Goal: Task Accomplishment & Management: Complete application form

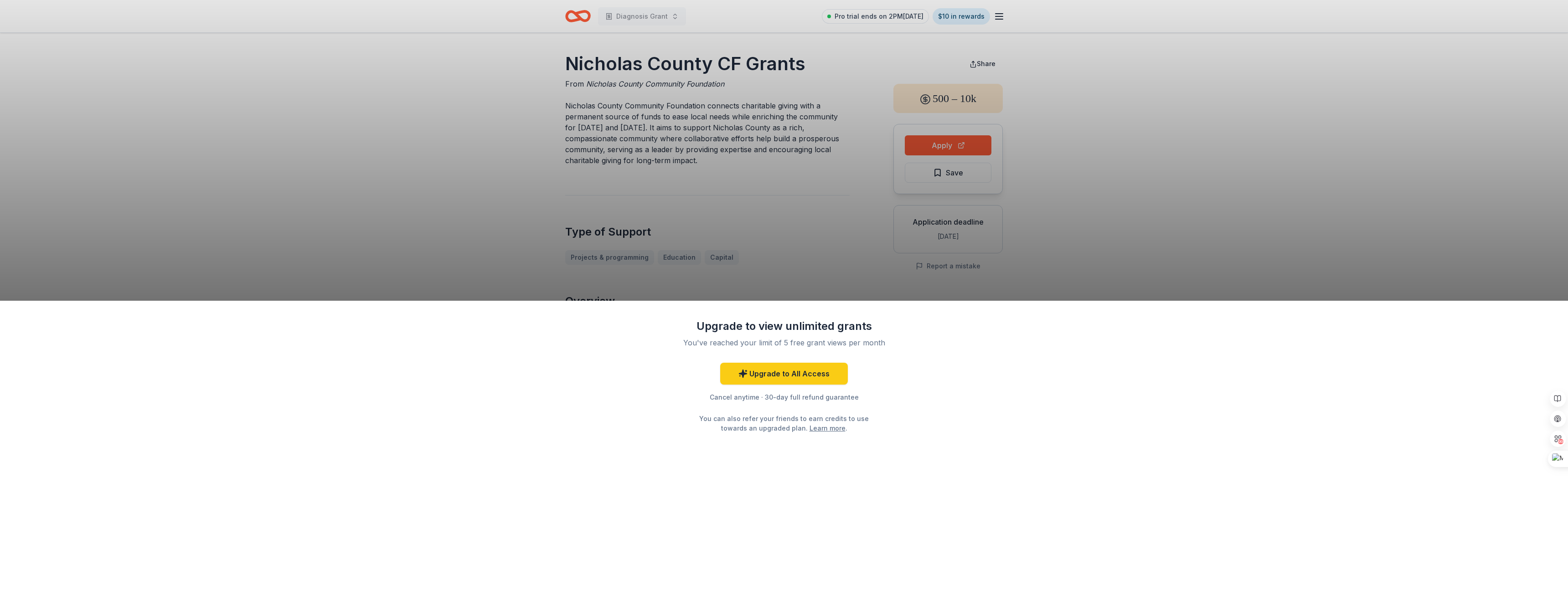
click at [827, 251] on div "Upgrade to view unlimited grants You've reached your limit of 5 free grant view…" at bounding box center [784, 300] width 1568 height 601
click at [995, 407] on div "Upgrade to view unlimited grants You've reached your limit of 5 free grant view…" at bounding box center [784, 451] width 1568 height 300
click at [1141, 243] on div "Upgrade to view unlimited grants You've reached your limit of 5 free grant view…" at bounding box center [784, 300] width 1568 height 601
click at [578, 9] on div "Upgrade to view unlimited grants You've reached your limit of 5 free grant view…" at bounding box center [784, 300] width 1568 height 601
click at [575, 16] on div "Upgrade to view unlimited grants You've reached your limit of 5 free grant view…" at bounding box center [784, 300] width 1568 height 601
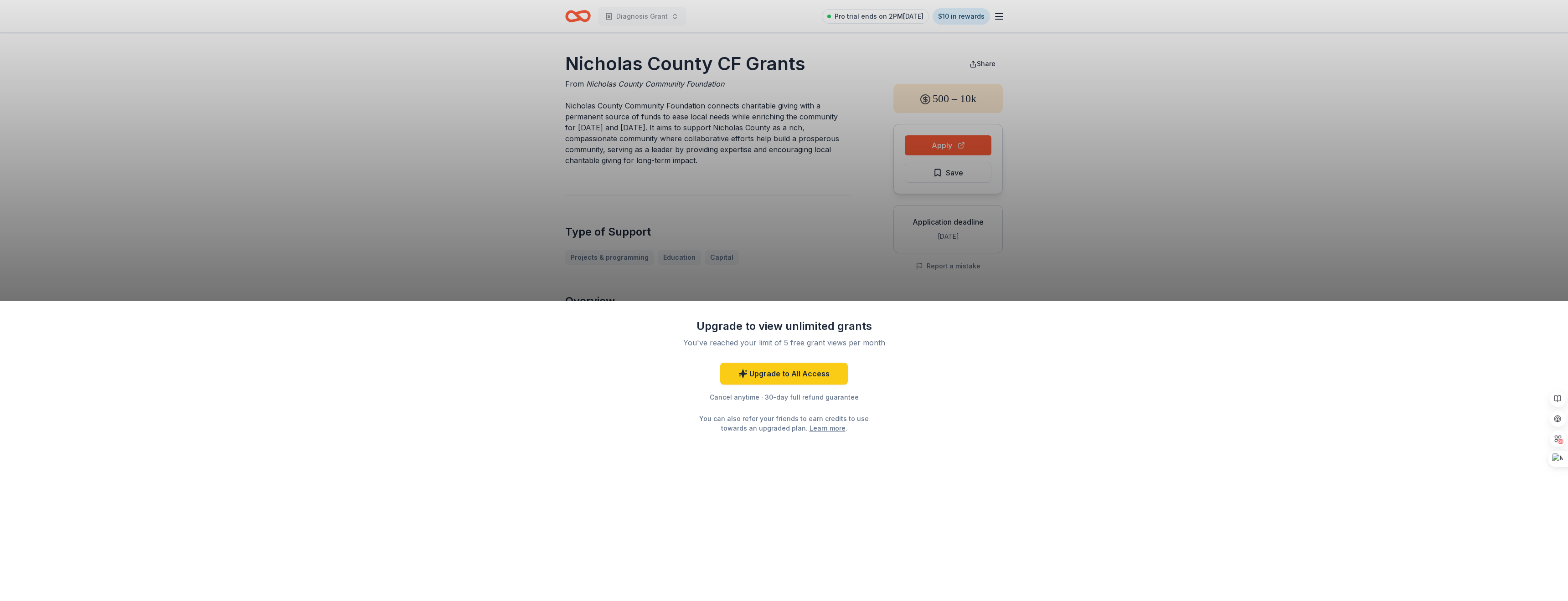
click at [575, 16] on div "Upgrade to view unlimited grants You've reached your limit of 5 free grant view…" at bounding box center [784, 300] width 1568 height 601
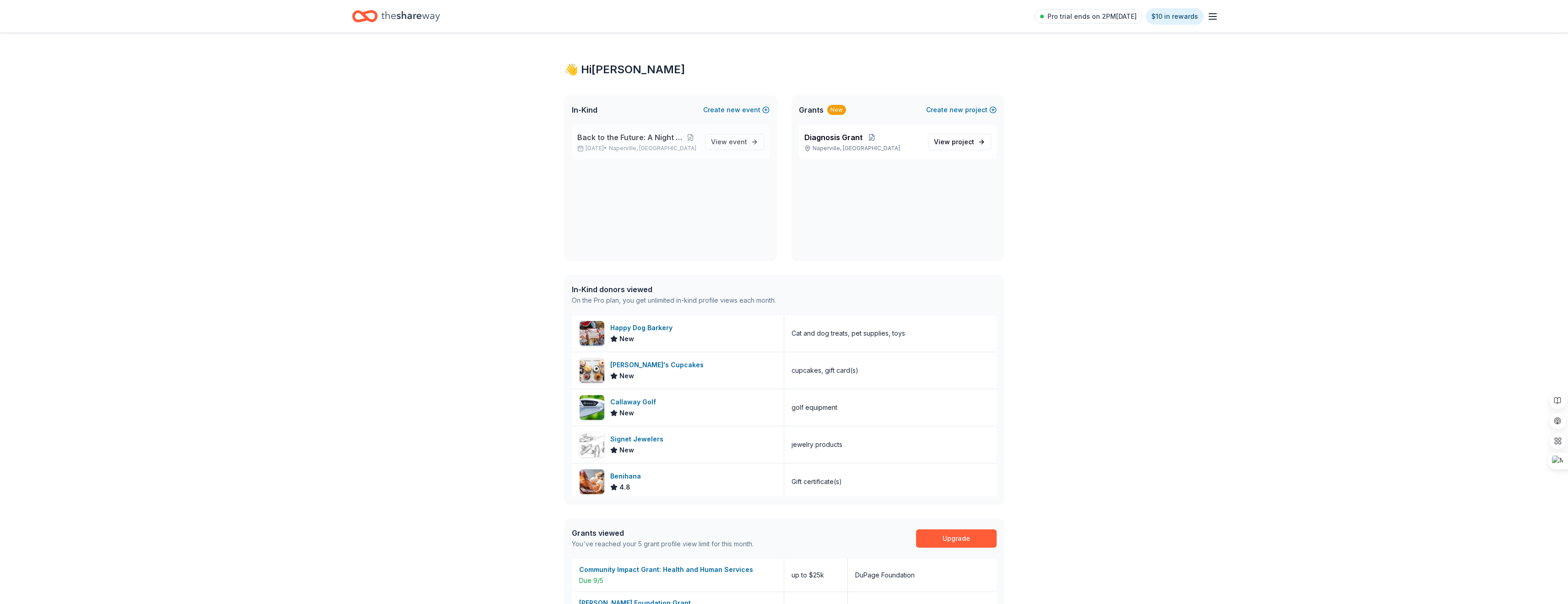
click at [641, 139] on span "Back to the Future: A Night of Warriors" at bounding box center [630, 138] width 106 height 11
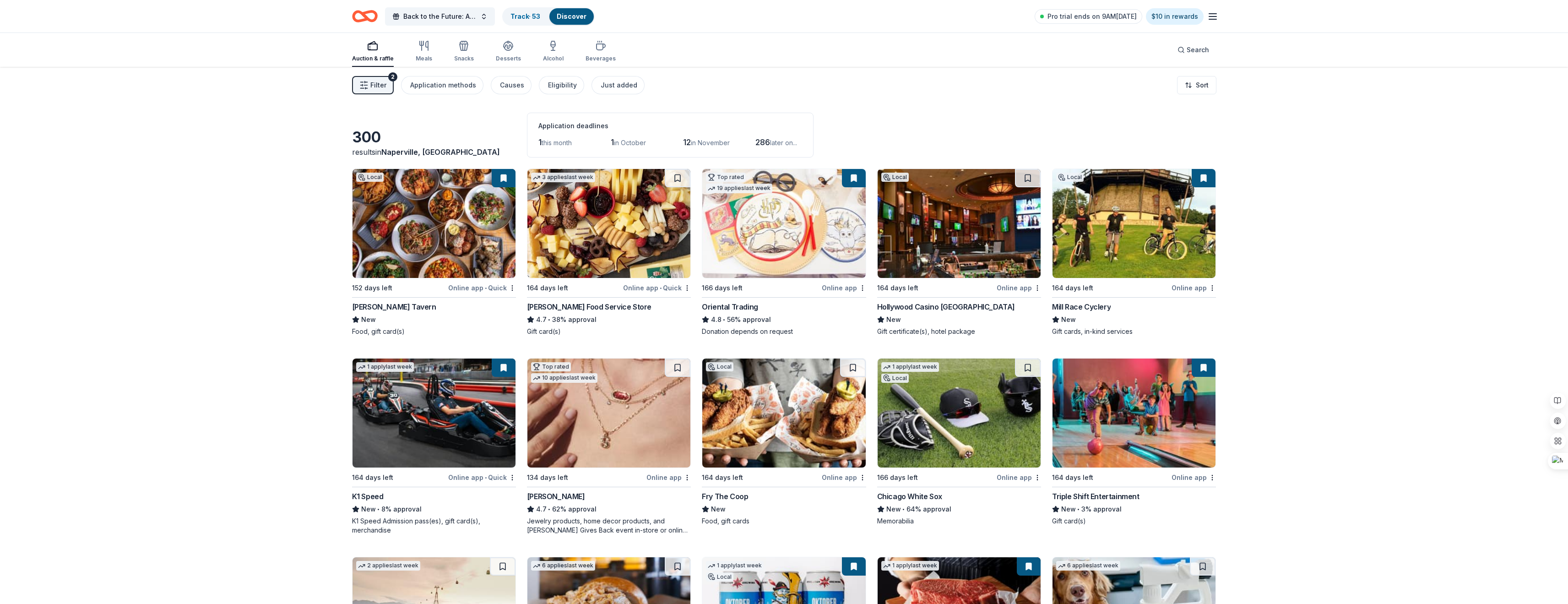
click at [641, 289] on div "Online app • Quick" at bounding box center [657, 287] width 68 height 12
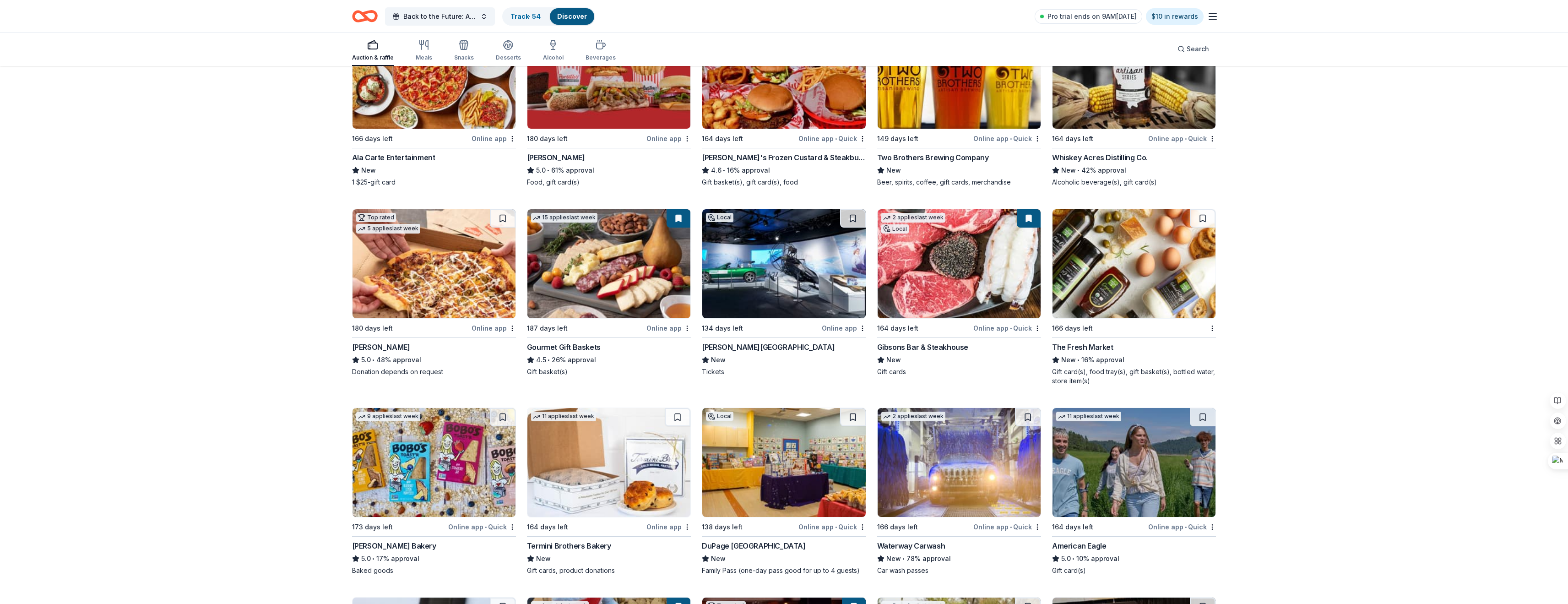
scroll to position [973, 0]
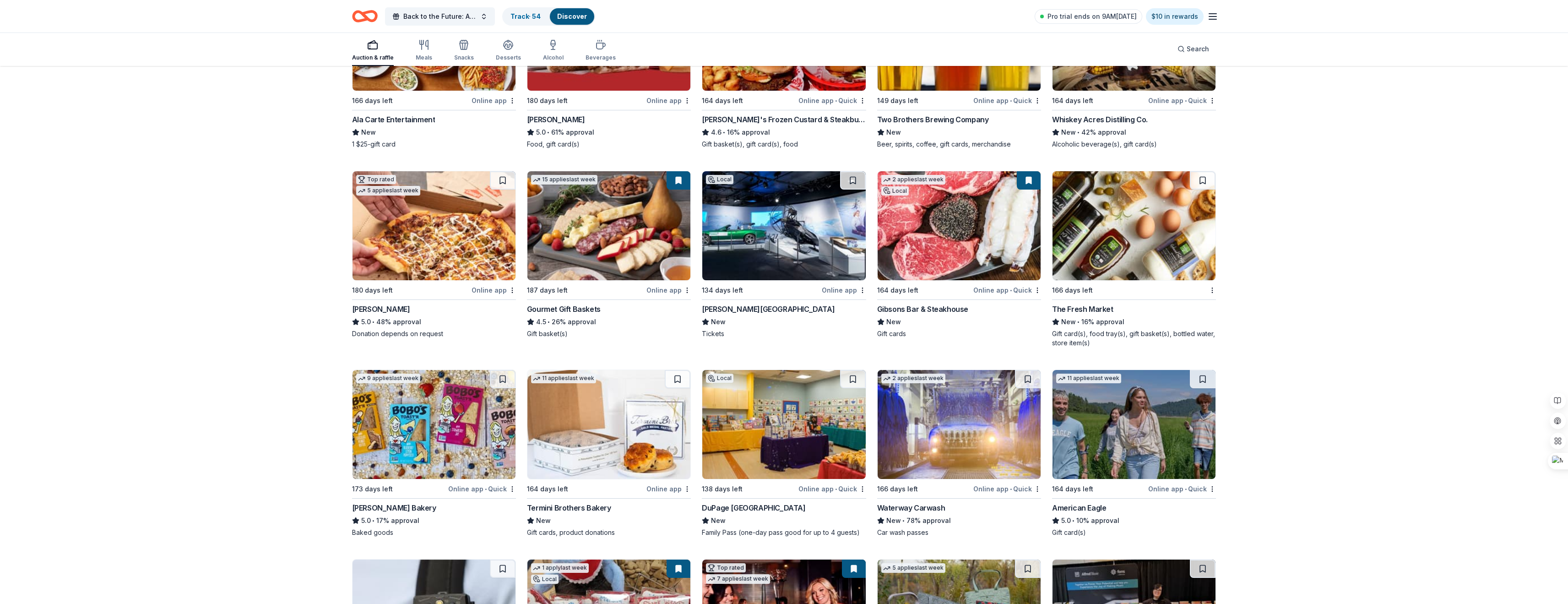
click at [476, 289] on div "Online app" at bounding box center [493, 290] width 45 height 12
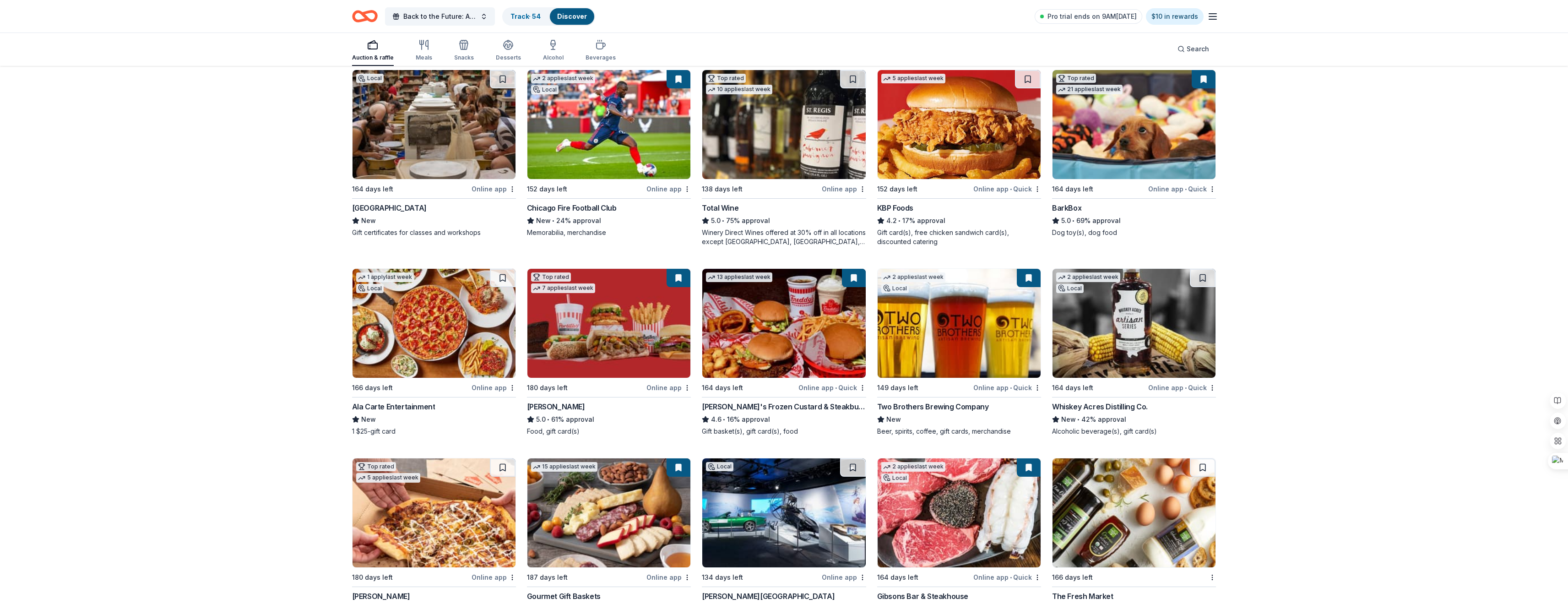
scroll to position [687, 0]
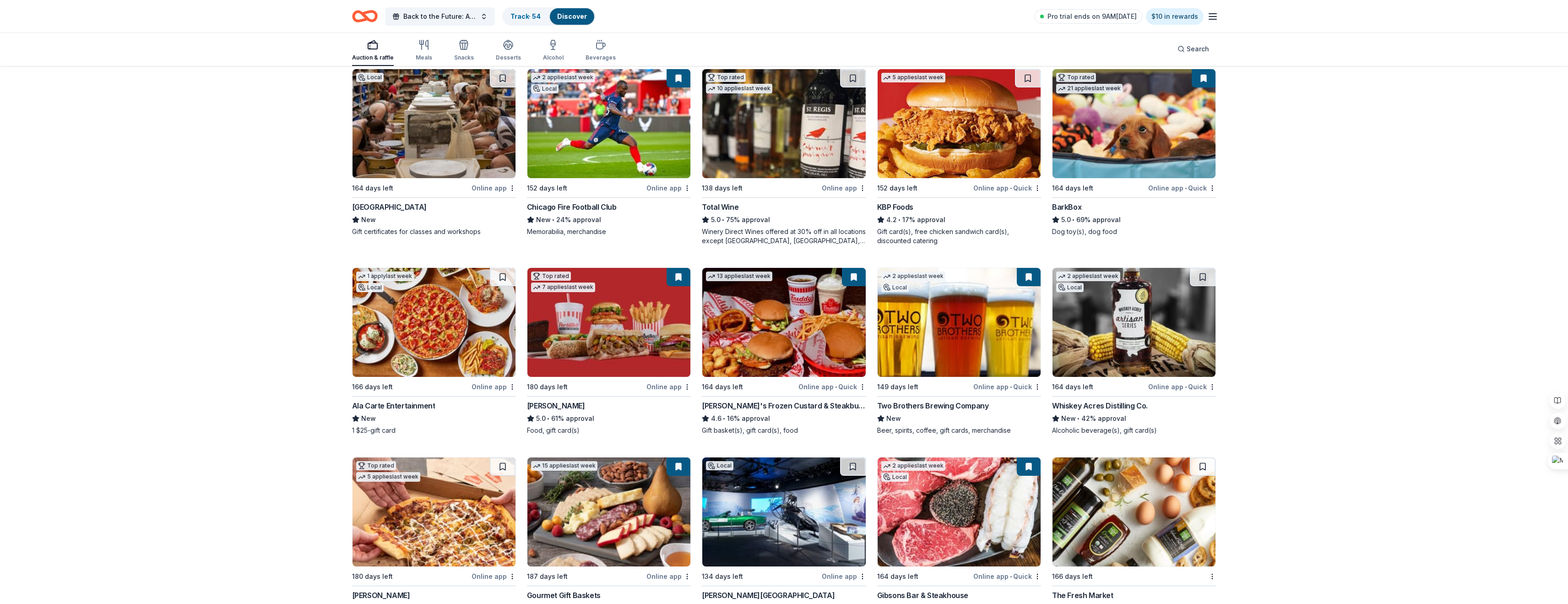
click at [675, 278] on button at bounding box center [678, 277] width 24 height 18
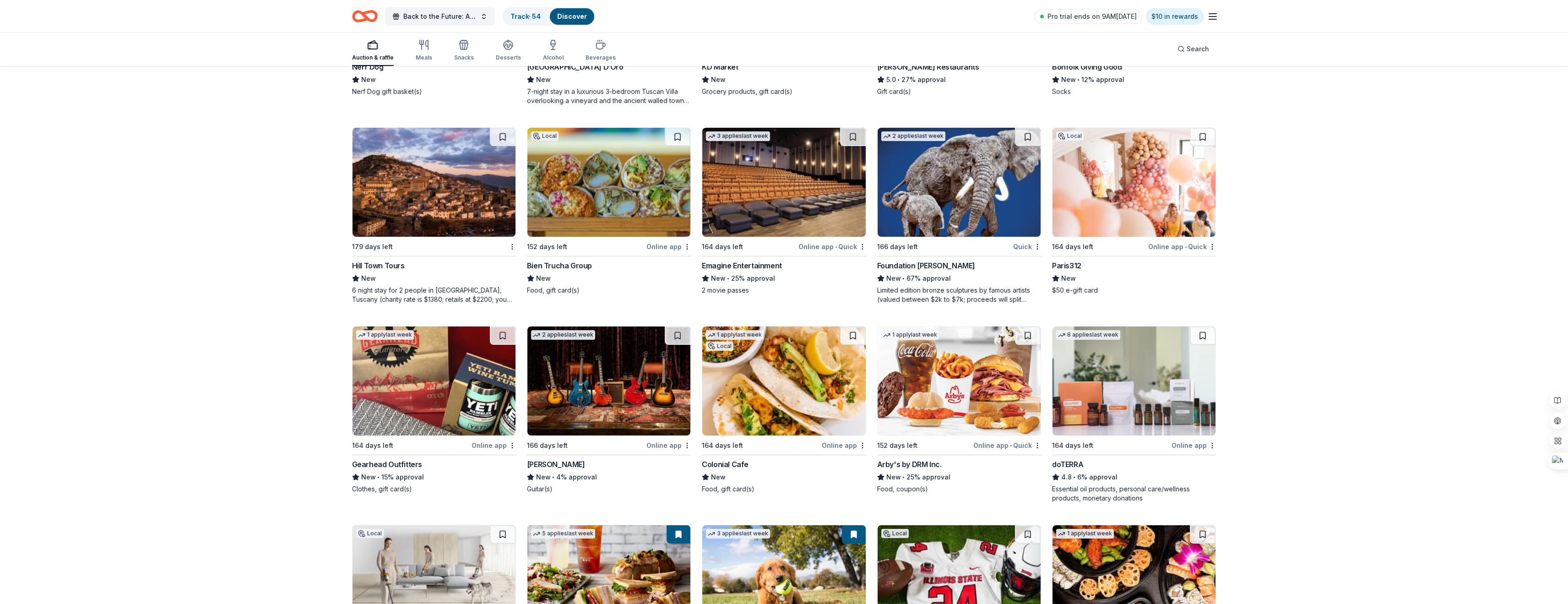
scroll to position [3024, 0]
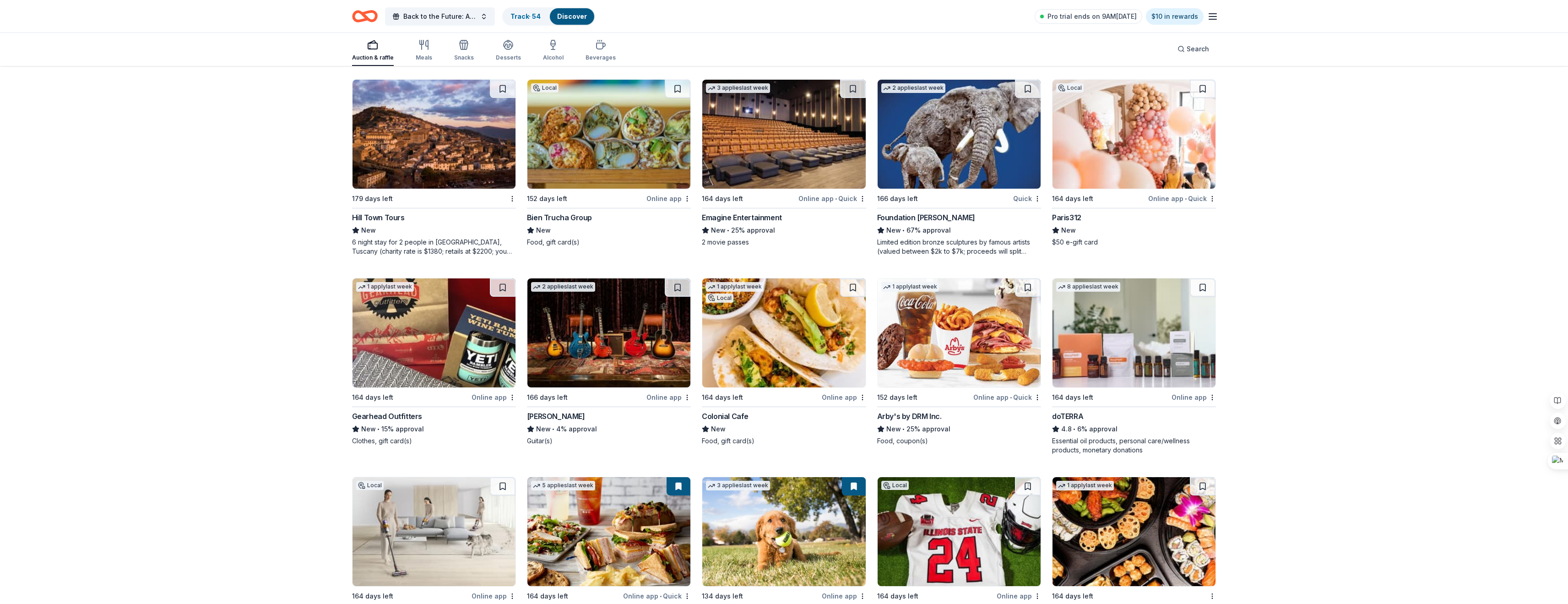
click at [1001, 398] on div "Online app • Quick" at bounding box center [1007, 397] width 68 height 12
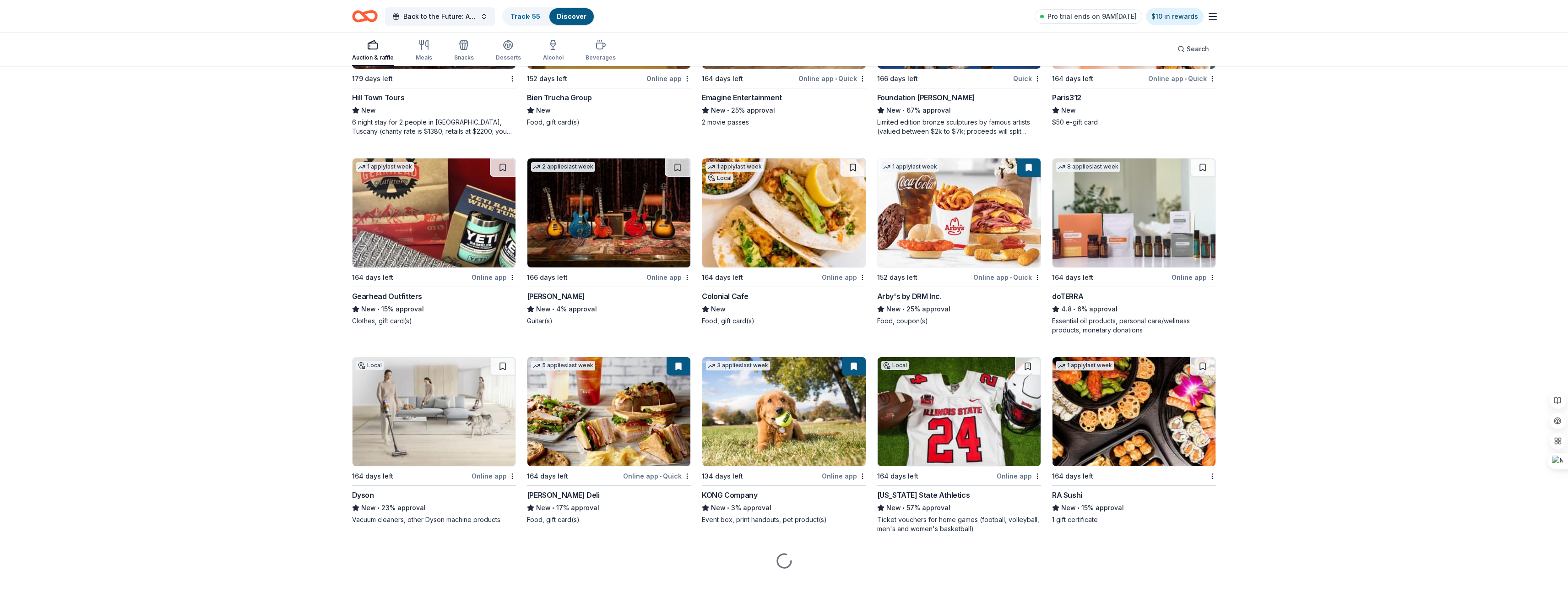
scroll to position [3147, 0]
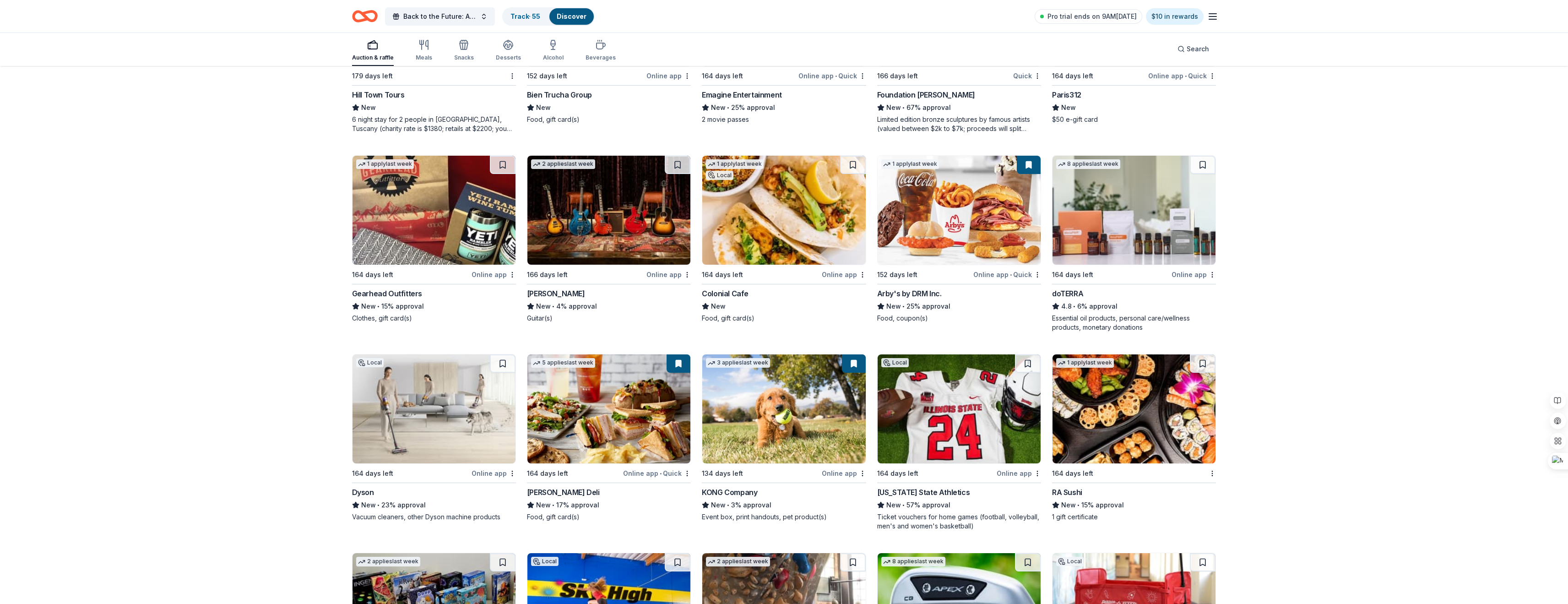
click at [493, 471] on div "Online app" at bounding box center [493, 473] width 45 height 12
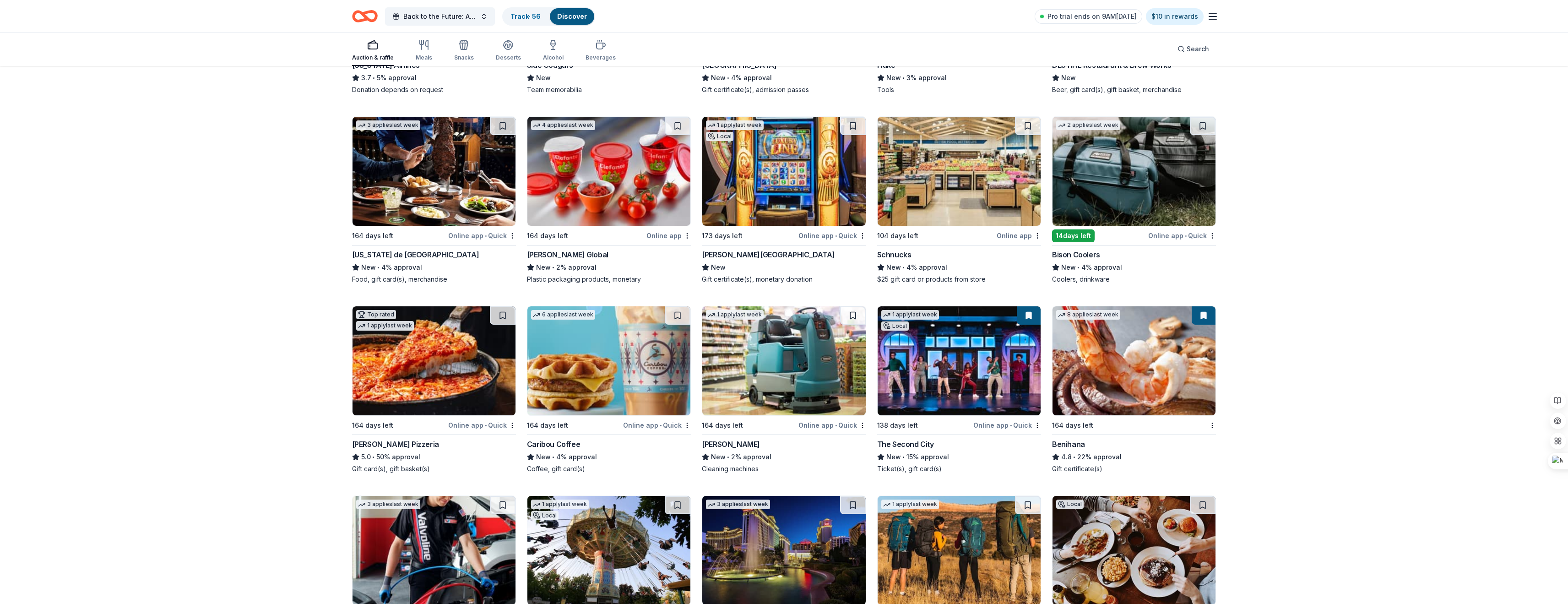
scroll to position [6225, 0]
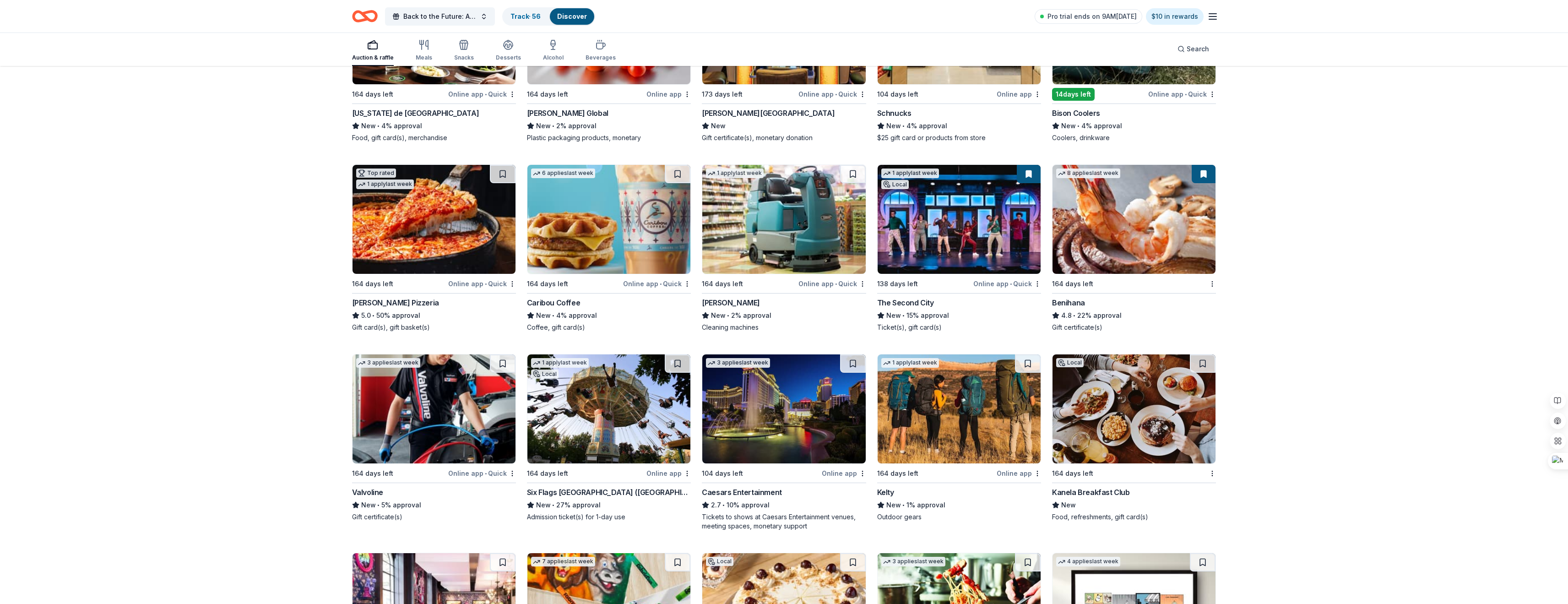
click at [656, 481] on div "1 apply last week Local 164 days left Online app Six Flags Great America (Gurne…" at bounding box center [609, 438] width 164 height 168
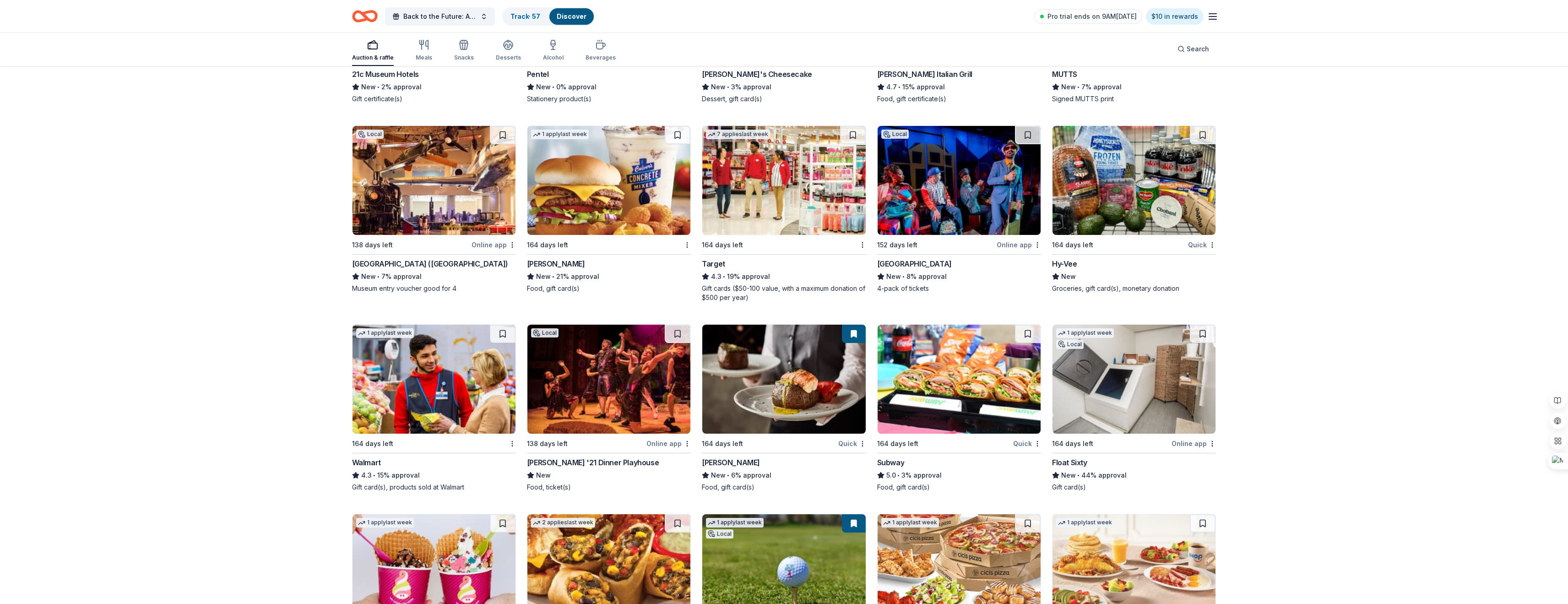
scroll to position [6841, 0]
click at [413, 263] on div "[GEOGRAPHIC_DATA] ([GEOGRAPHIC_DATA])" at bounding box center [430, 263] width 156 height 11
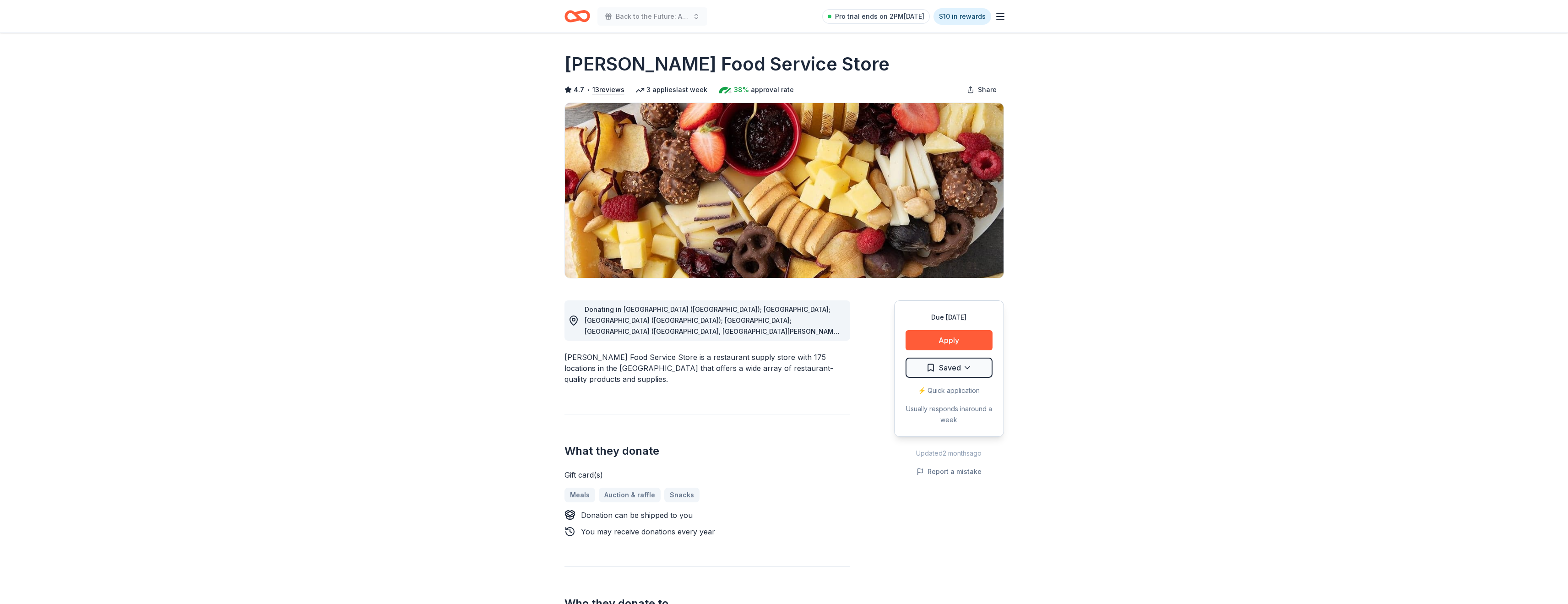
click at [951, 345] on button "Apply" at bounding box center [949, 340] width 87 height 20
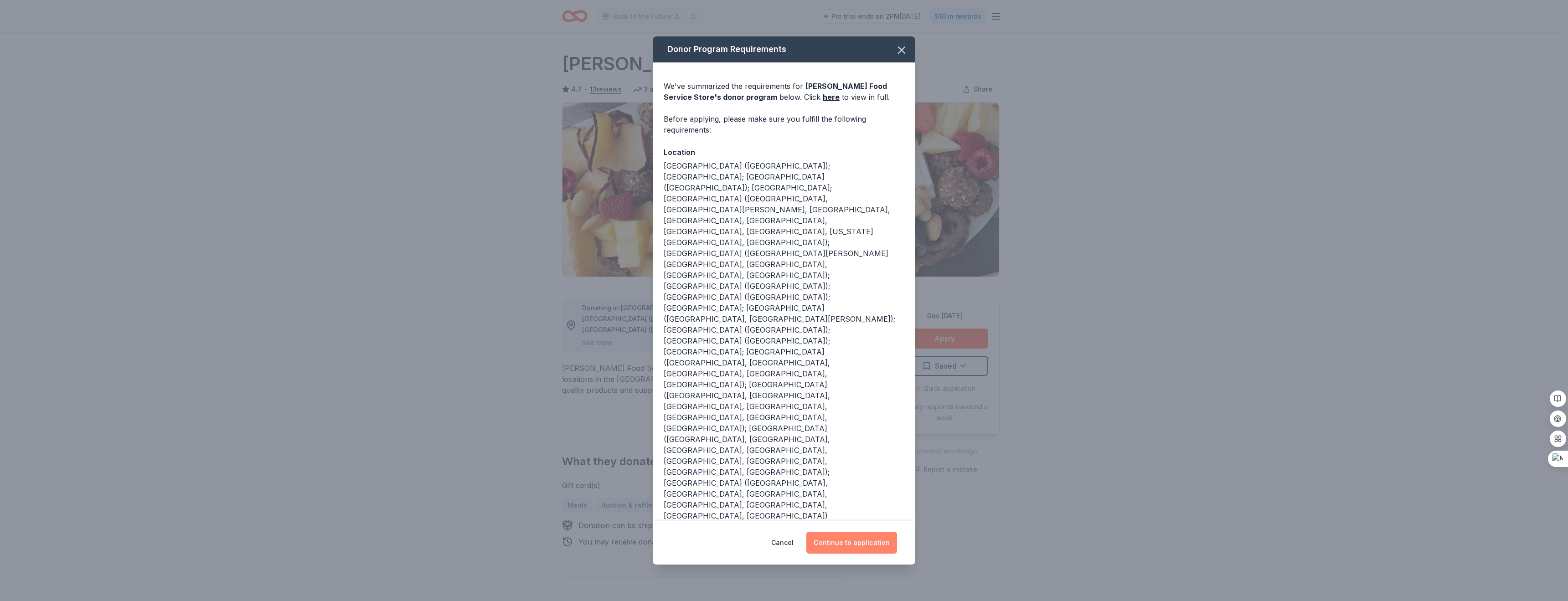
click at [862, 532] on button "Continue to application" at bounding box center [852, 543] width 91 height 22
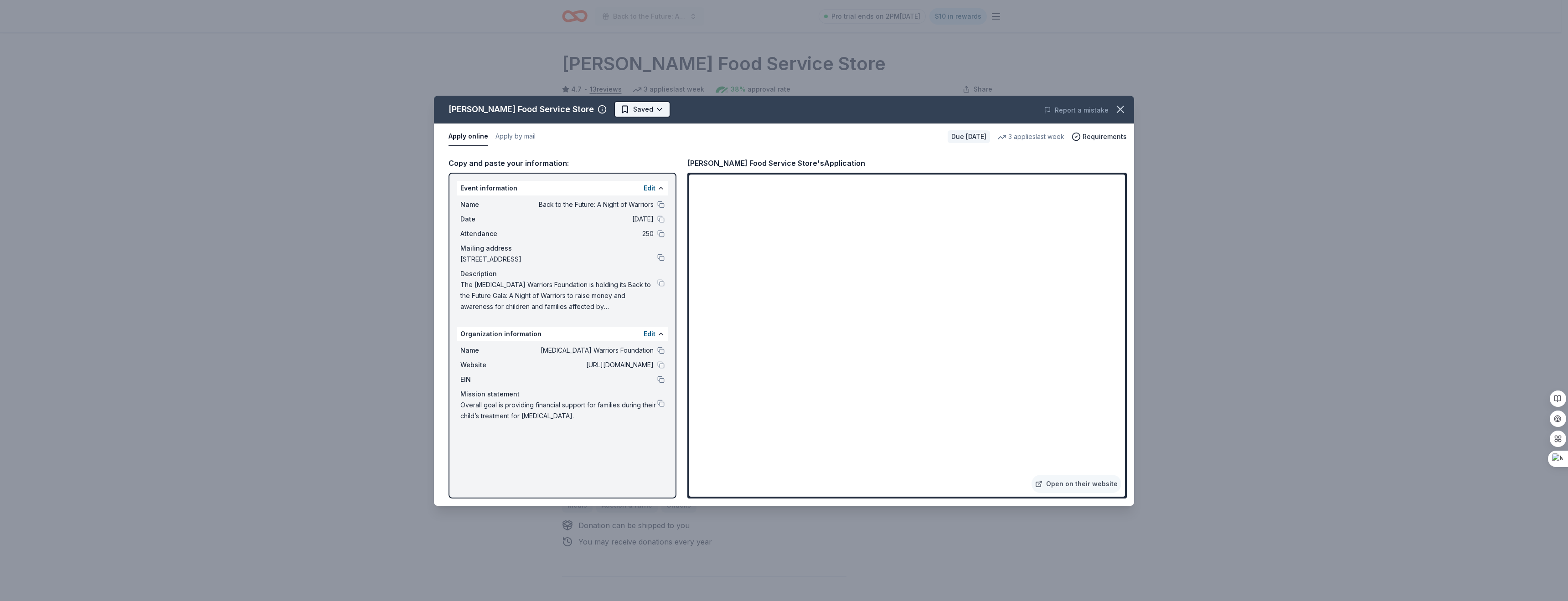
click at [605, 108] on html "Back to the Future: A Night of Warriors Pro trial ends on 2PM, 8/17 $10 in rewa…" at bounding box center [784, 300] width 1568 height 601
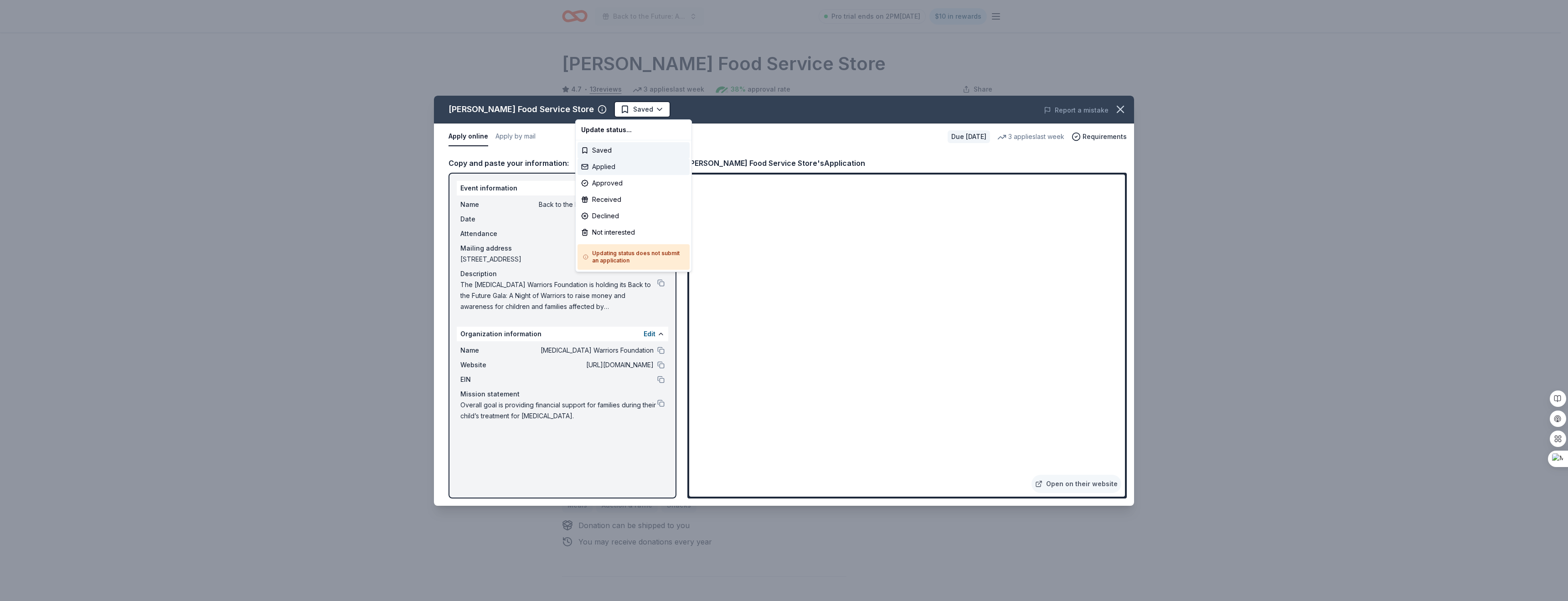
click at [611, 166] on div "Applied" at bounding box center [634, 167] width 112 height 16
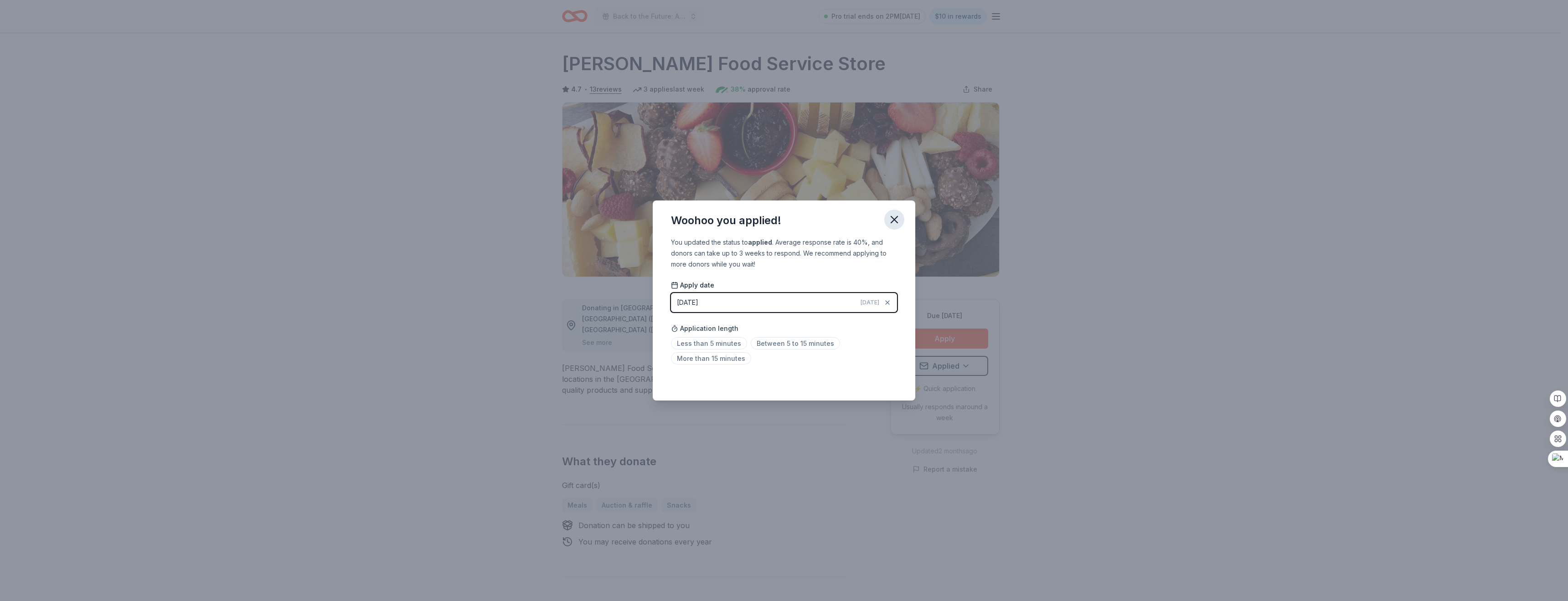
click at [894, 212] on button "button" at bounding box center [894, 219] width 20 height 20
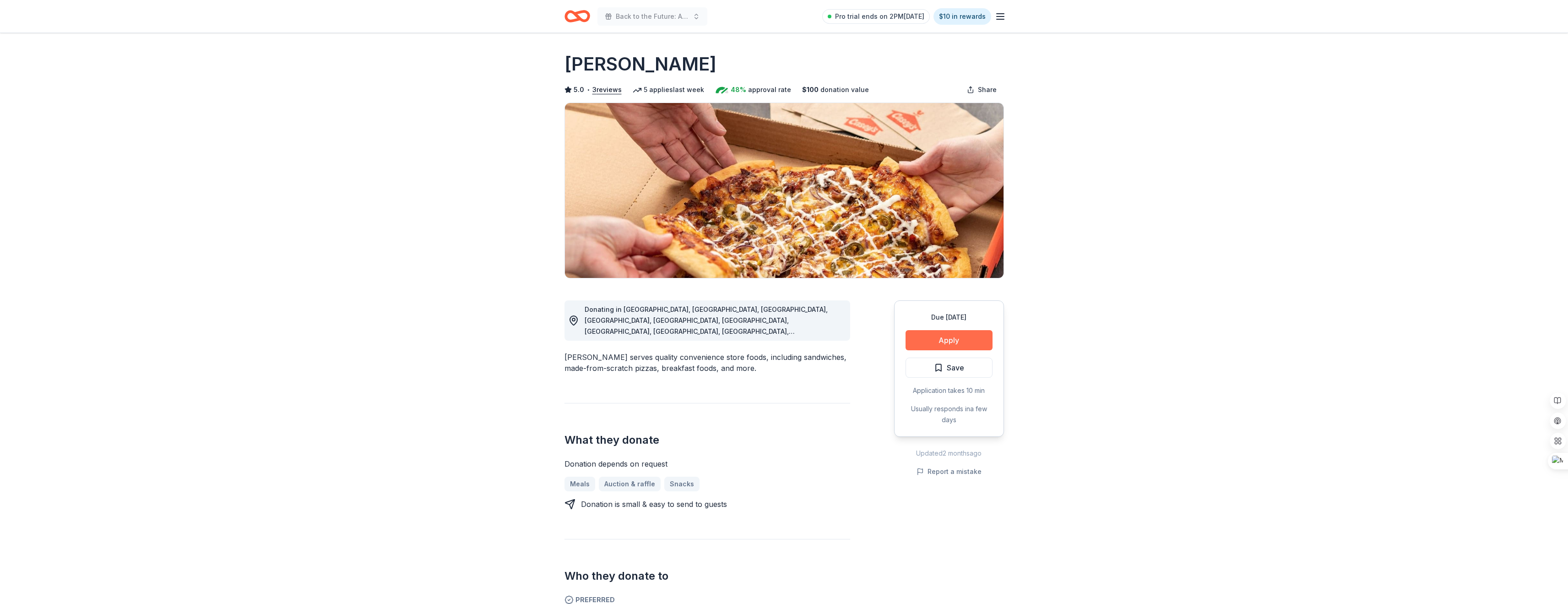
click at [946, 333] on button "Apply" at bounding box center [949, 340] width 87 height 20
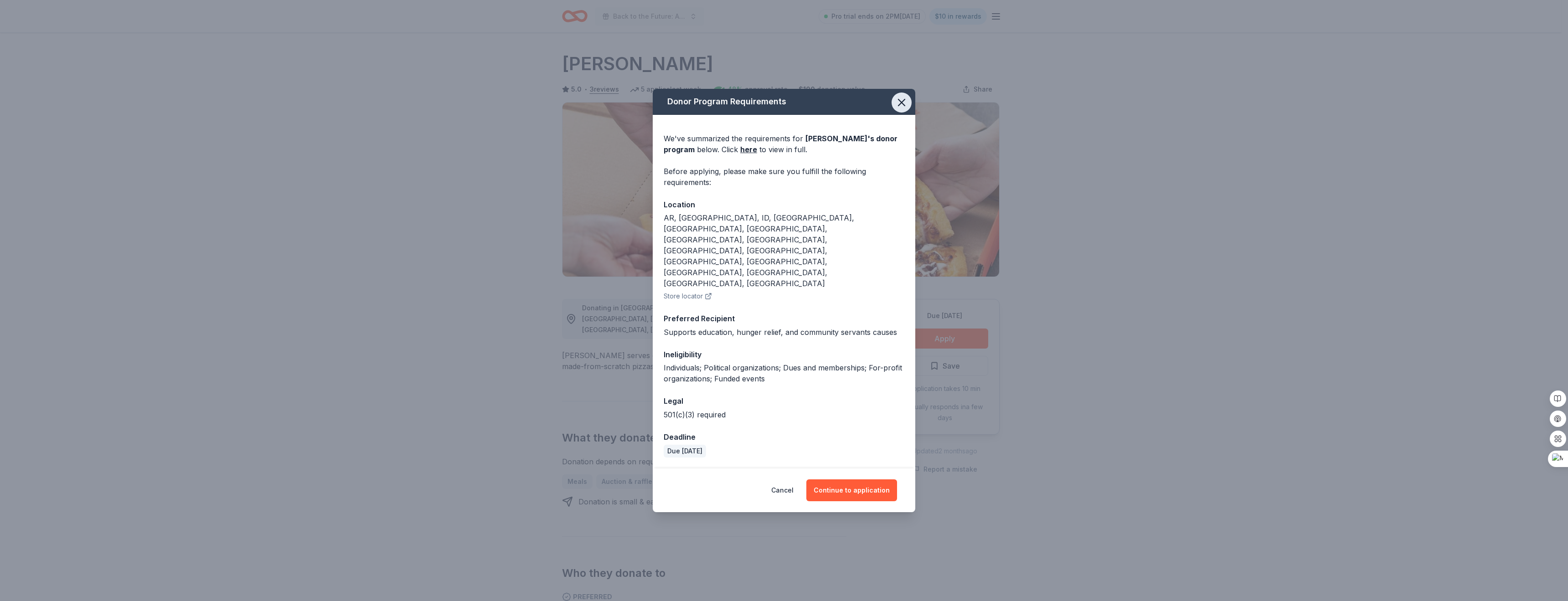
click at [895, 113] on button "button" at bounding box center [901, 102] width 20 height 20
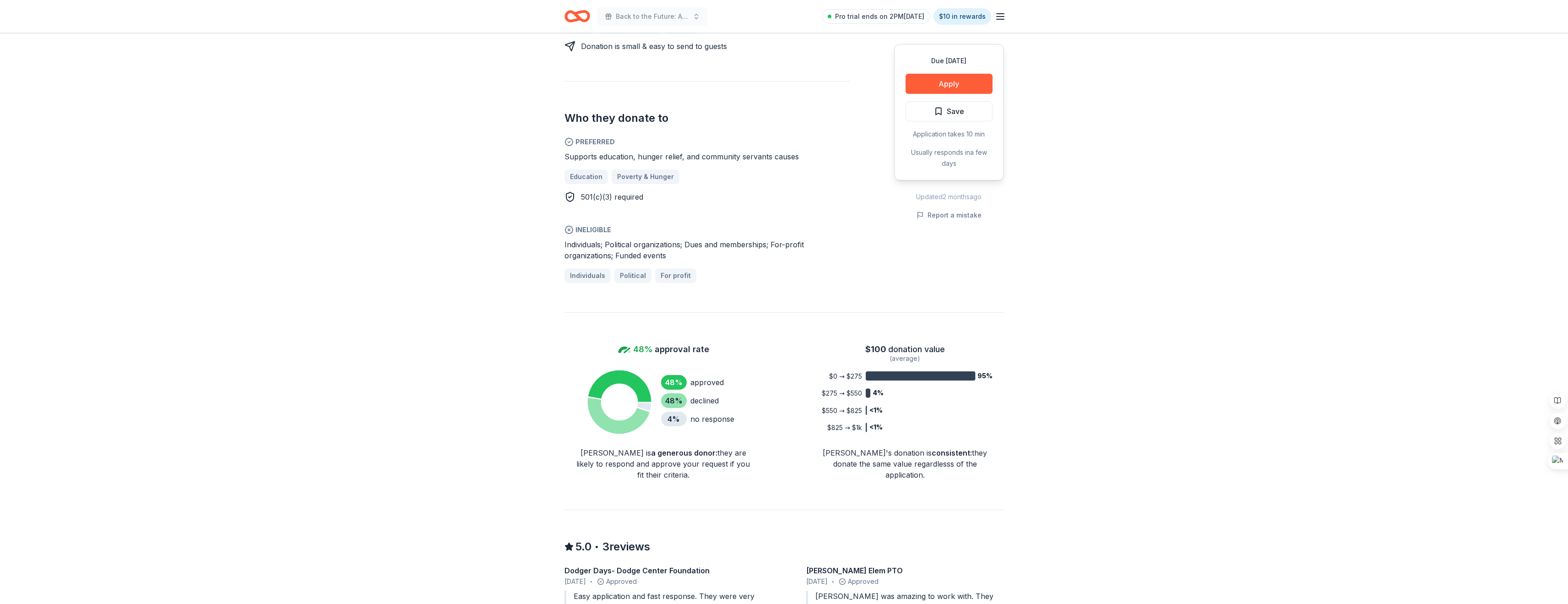
scroll to position [550, 0]
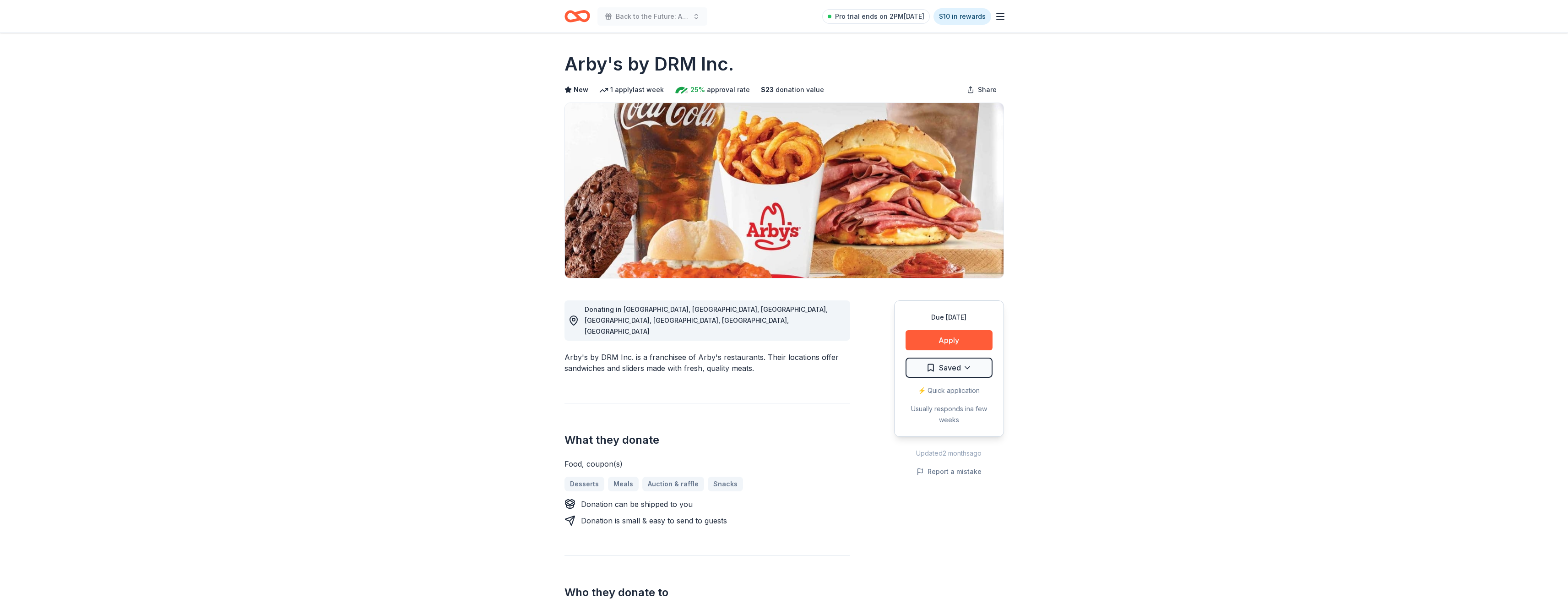
click at [954, 339] on button "Apply" at bounding box center [949, 340] width 87 height 20
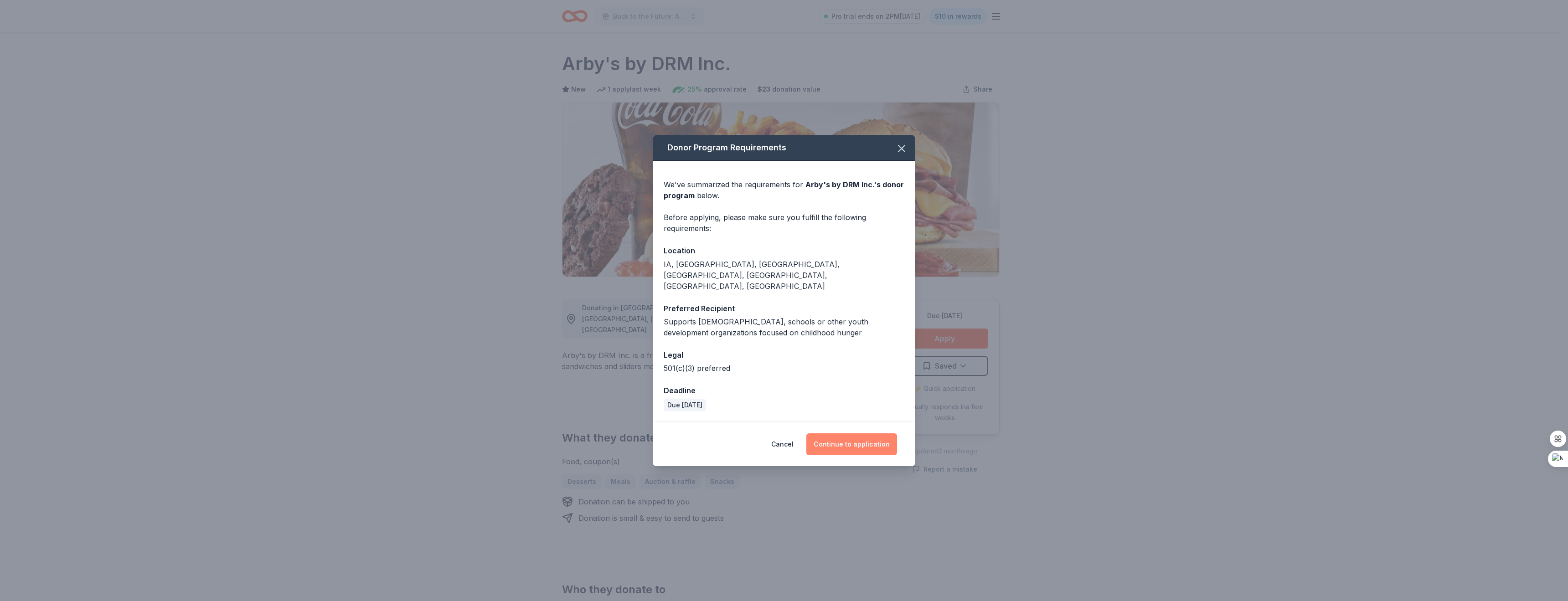
click at [865, 434] on button "Continue to application" at bounding box center [852, 444] width 91 height 22
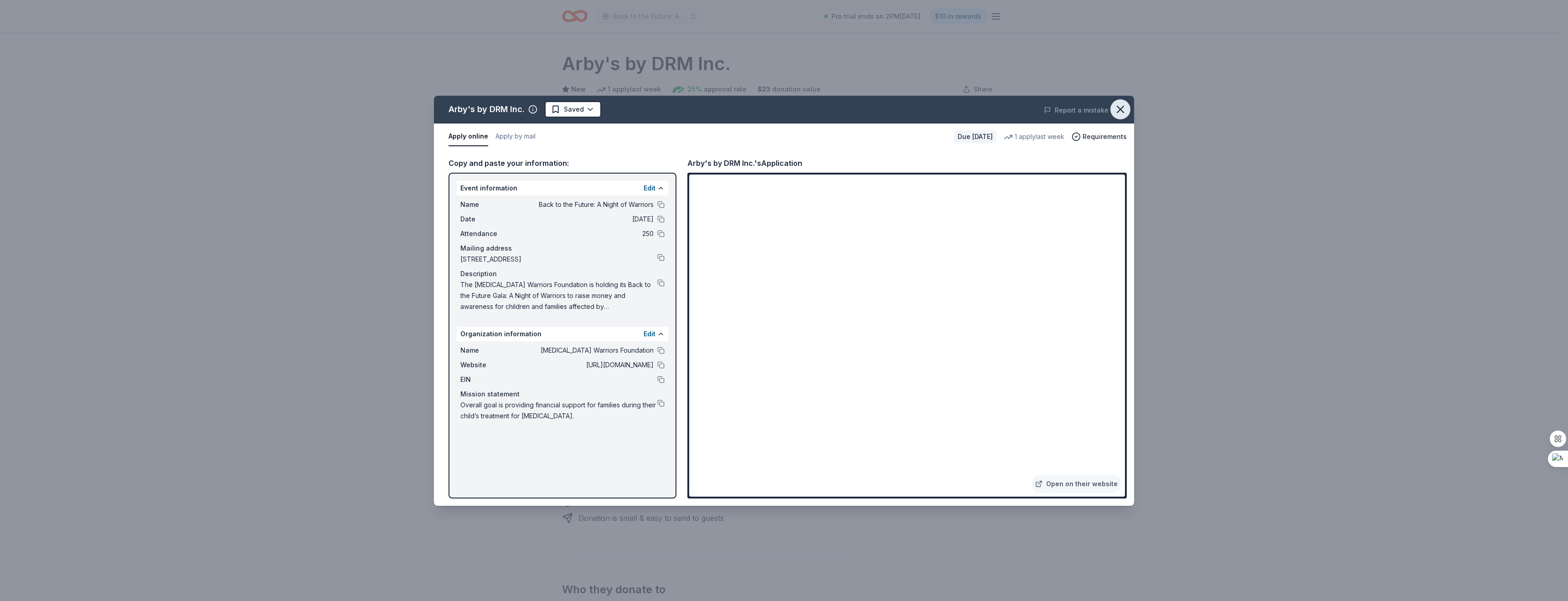
click at [1116, 104] on icon "button" at bounding box center [1120, 109] width 13 height 13
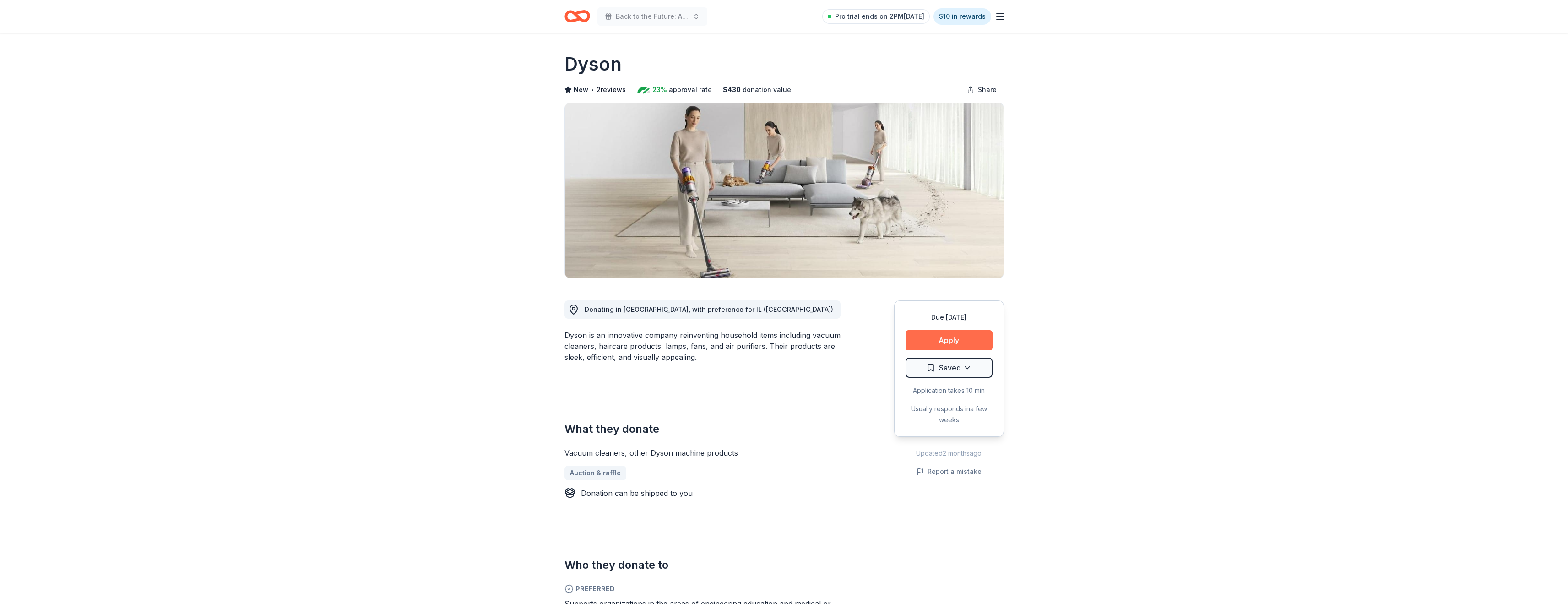
click at [965, 339] on button "Apply" at bounding box center [949, 340] width 87 height 20
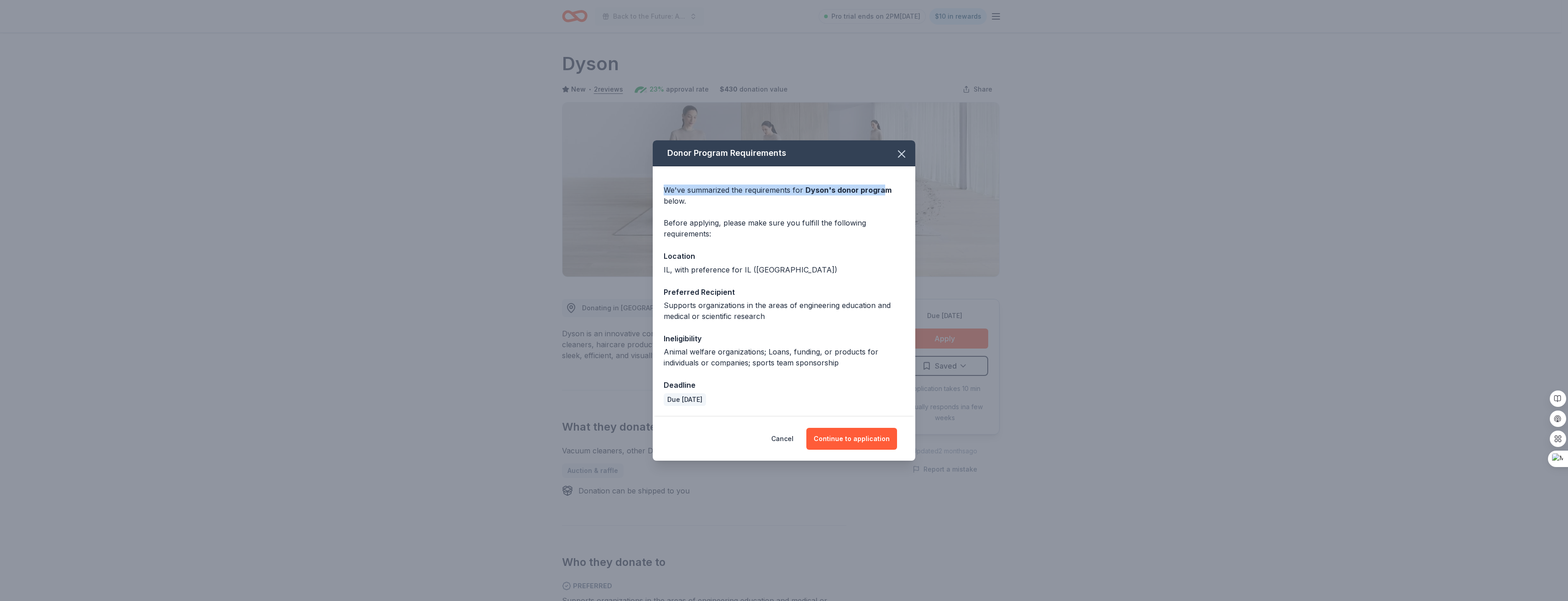
drag, startPoint x: 841, startPoint y: 160, endPoint x: 883, endPoint y: 175, distance: 44.6
click at [883, 175] on div "Donor Program Requirements We've summarized the requirements for Dyson 's donor…" at bounding box center [783, 279] width 262 height 277
click at [876, 440] on button "Continue to application" at bounding box center [852, 439] width 91 height 22
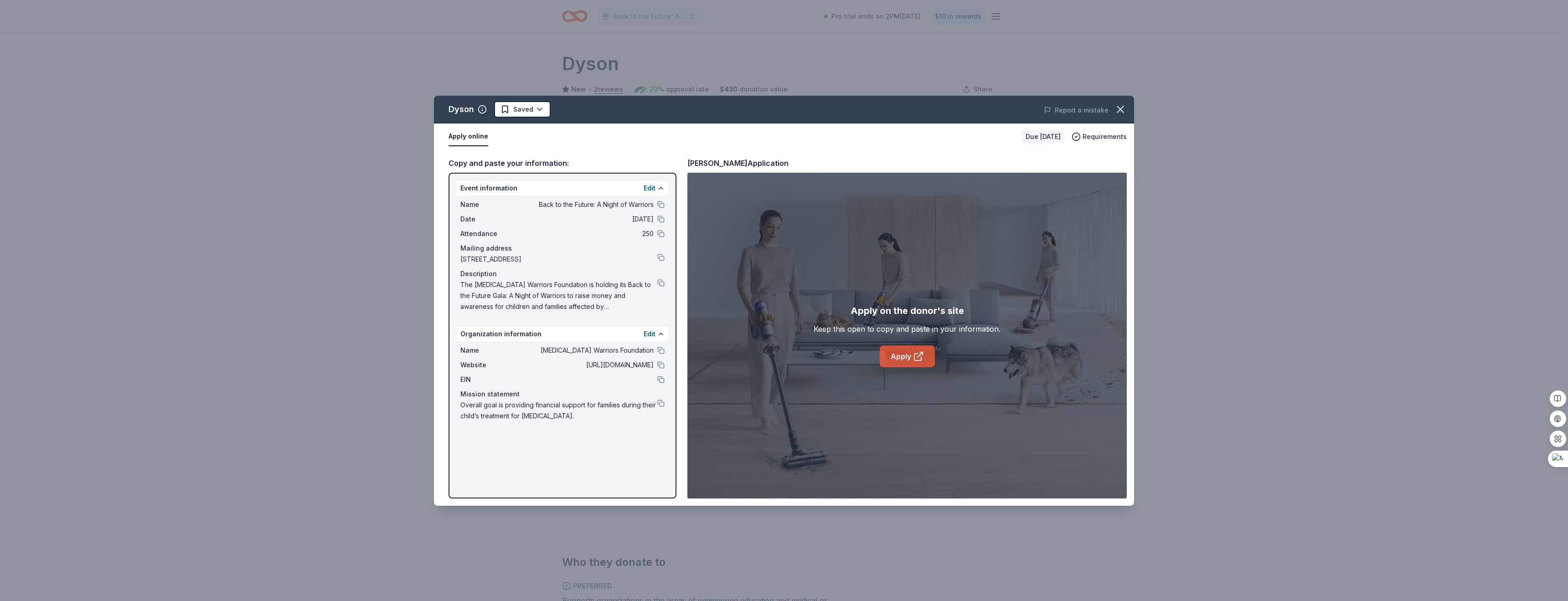
click at [913, 361] on icon at bounding box center [919, 356] width 11 height 11
click at [1119, 106] on icon "button" at bounding box center [1120, 109] width 6 height 6
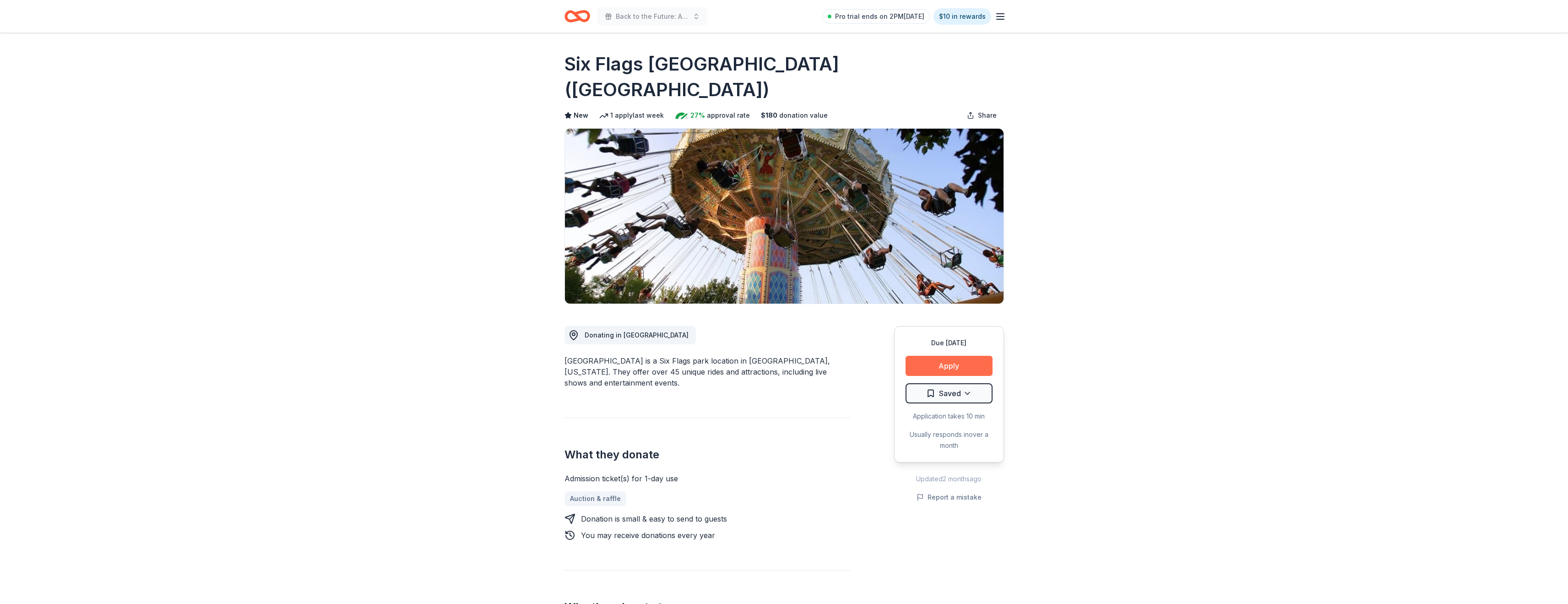
click at [946, 356] on button "Apply" at bounding box center [949, 366] width 87 height 20
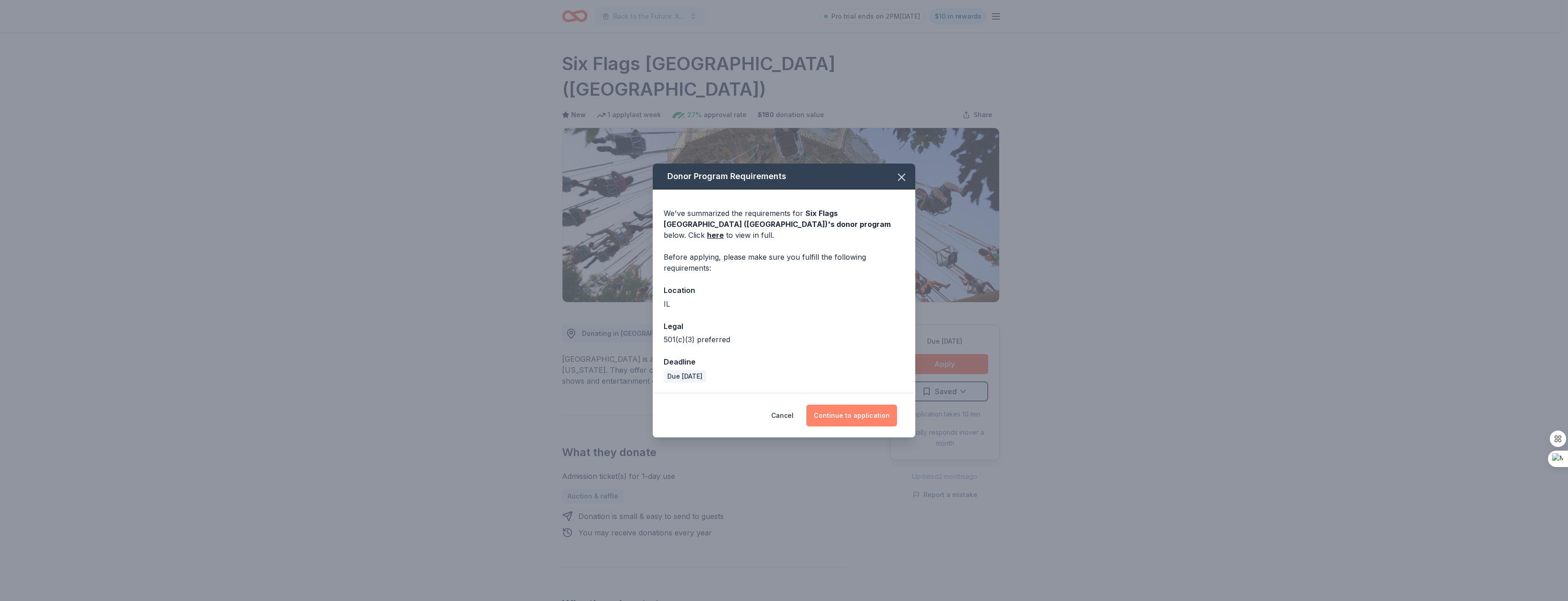
click at [849, 405] on button "Continue to application" at bounding box center [852, 415] width 91 height 22
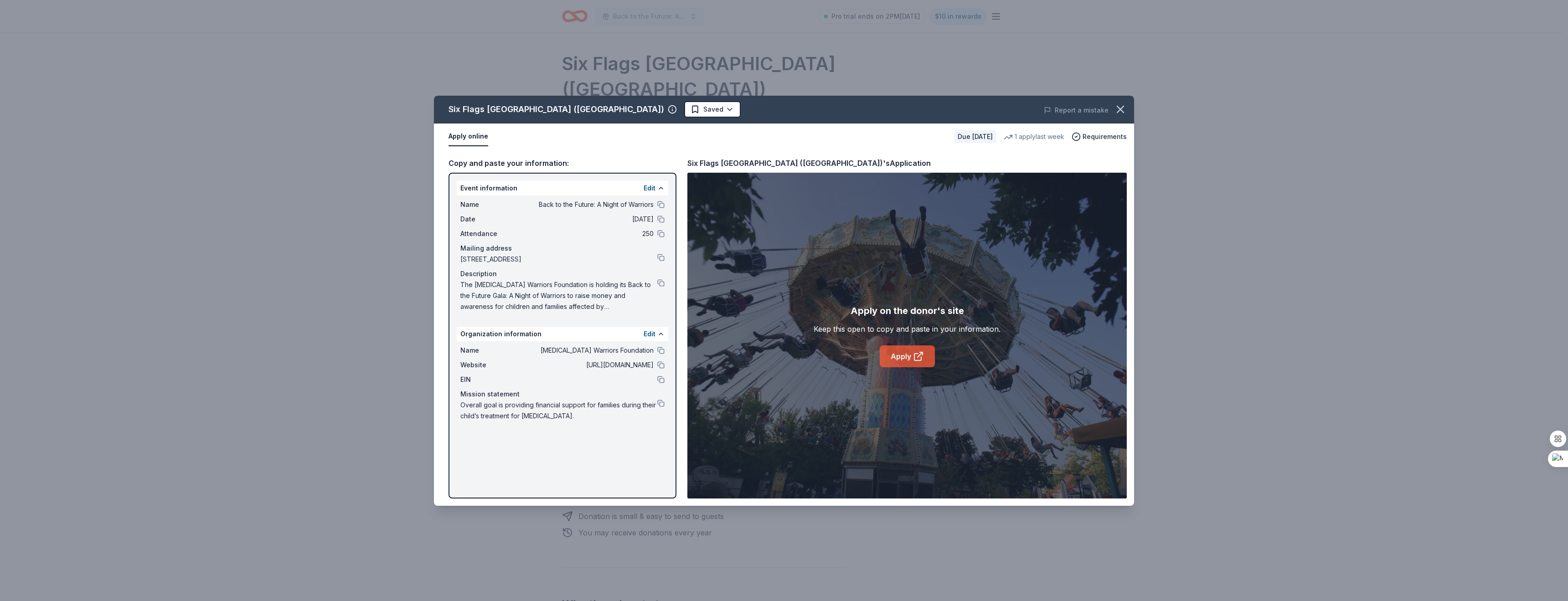
click at [890, 360] on link "Apply" at bounding box center [907, 356] width 55 height 22
click at [1125, 106] on icon "button" at bounding box center [1120, 109] width 13 height 13
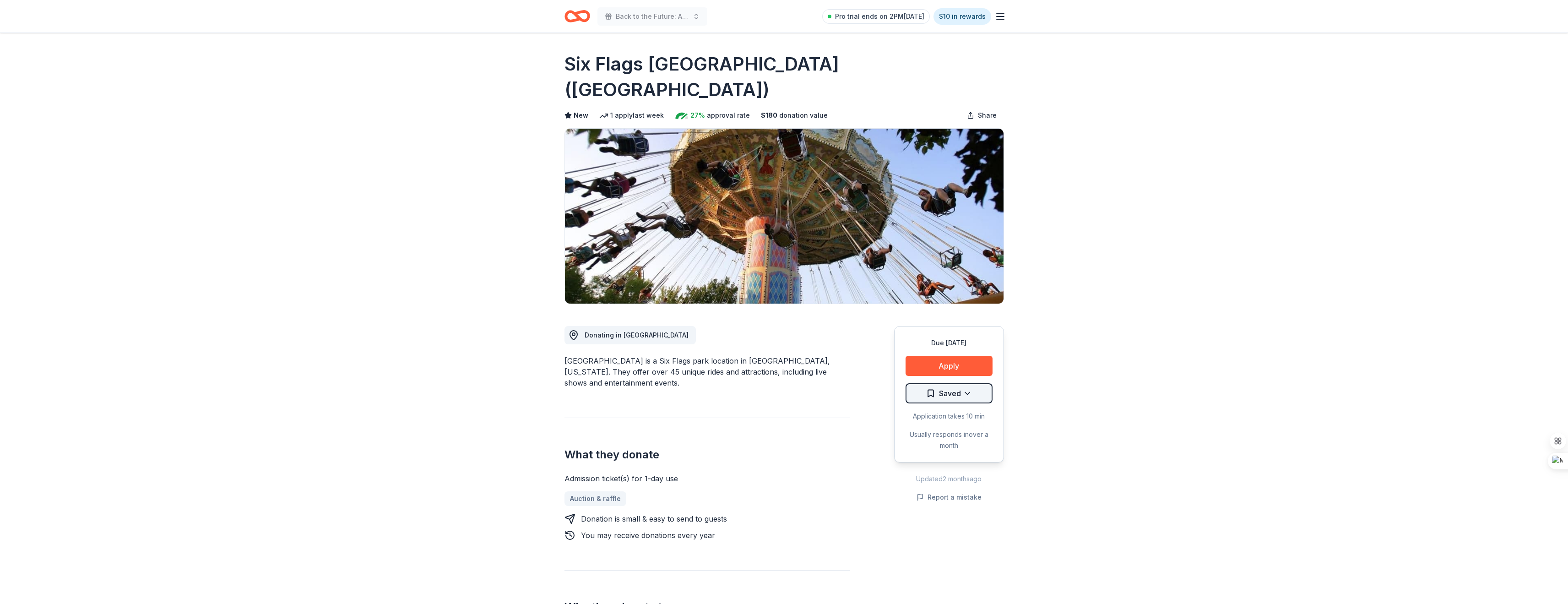
click at [965, 368] on html "Back to the Future: A Night of Warriors Pro trial ends on 2PM, 8/17 $10 in rewa…" at bounding box center [784, 302] width 1568 height 604
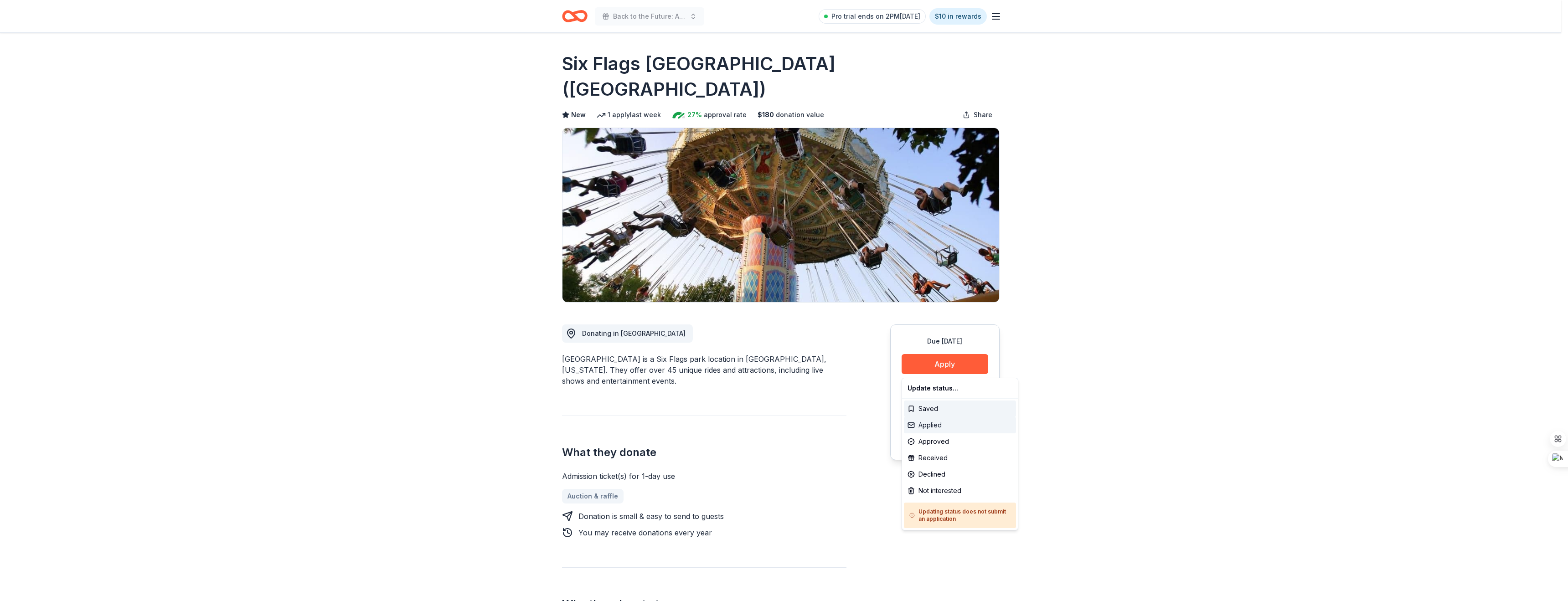
click at [928, 428] on div "Applied" at bounding box center [960, 425] width 112 height 16
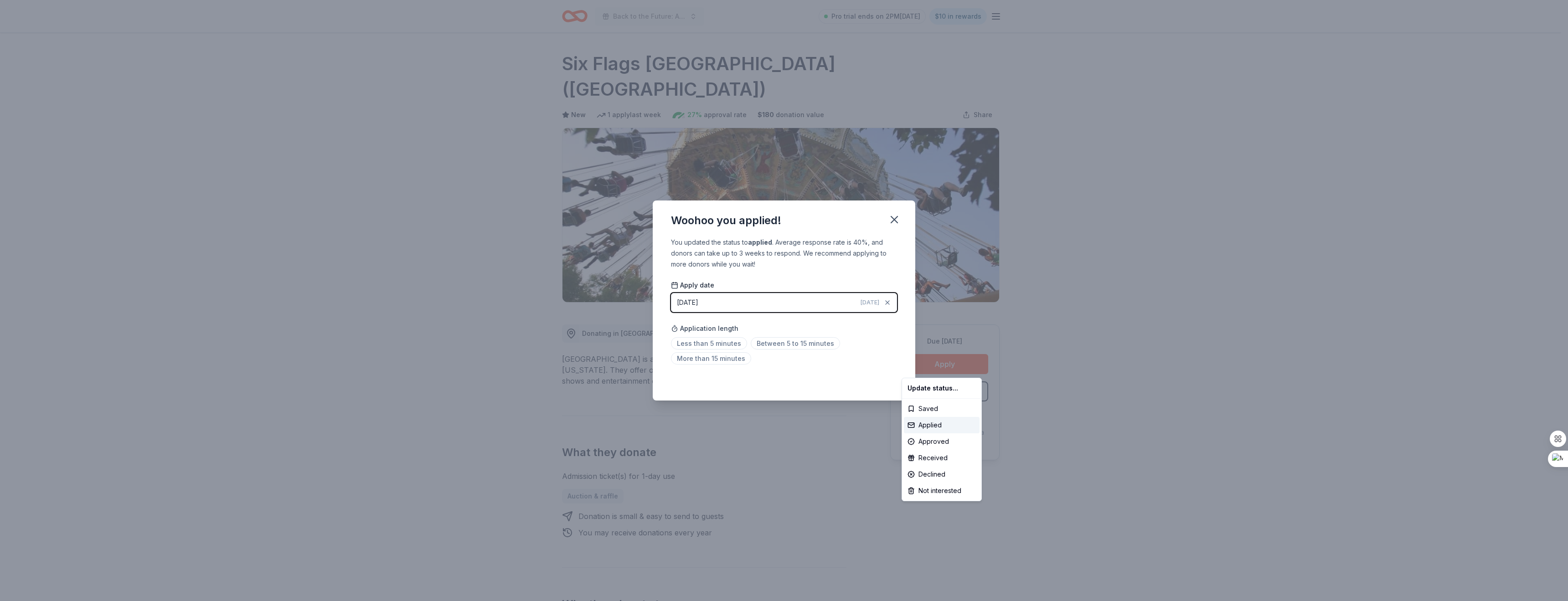
click at [894, 213] on html "Back to the Future: A Night of Warriors Pro trial ends on 2PM, 8/17 $10 in rewa…" at bounding box center [784, 300] width 1568 height 601
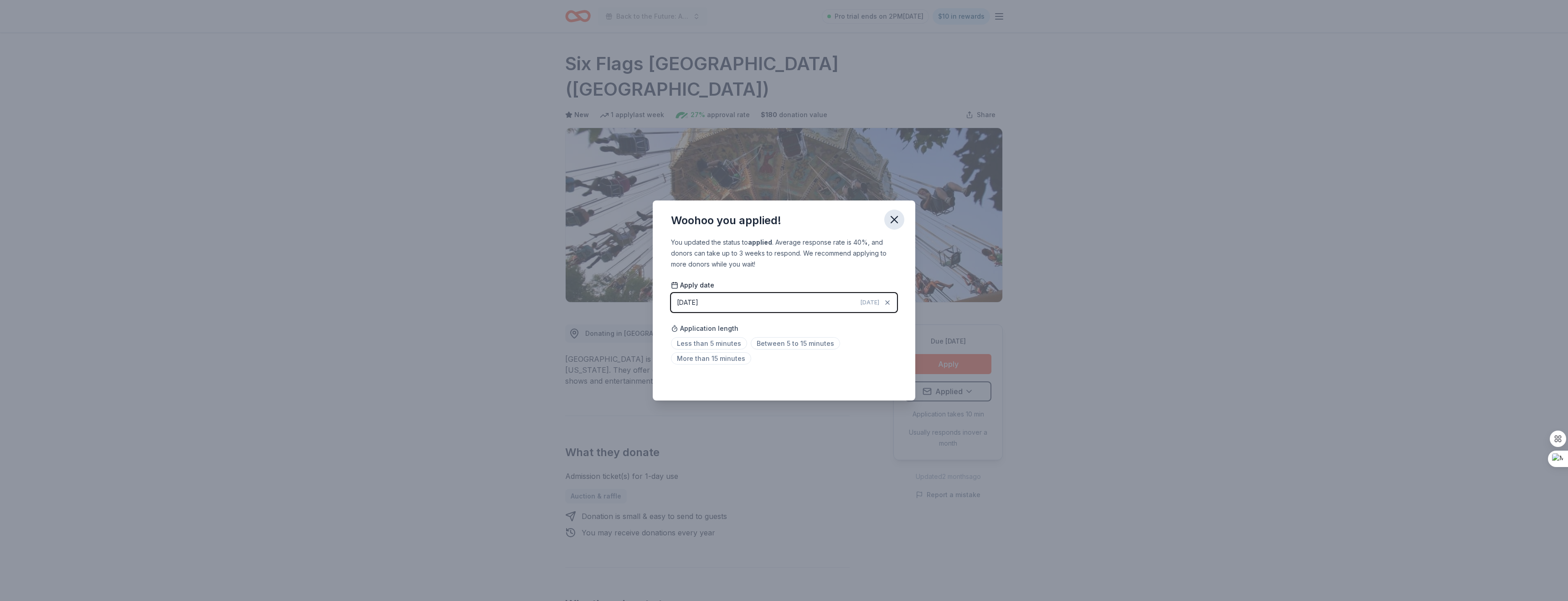
click at [892, 217] on icon "button" at bounding box center [894, 220] width 6 height 6
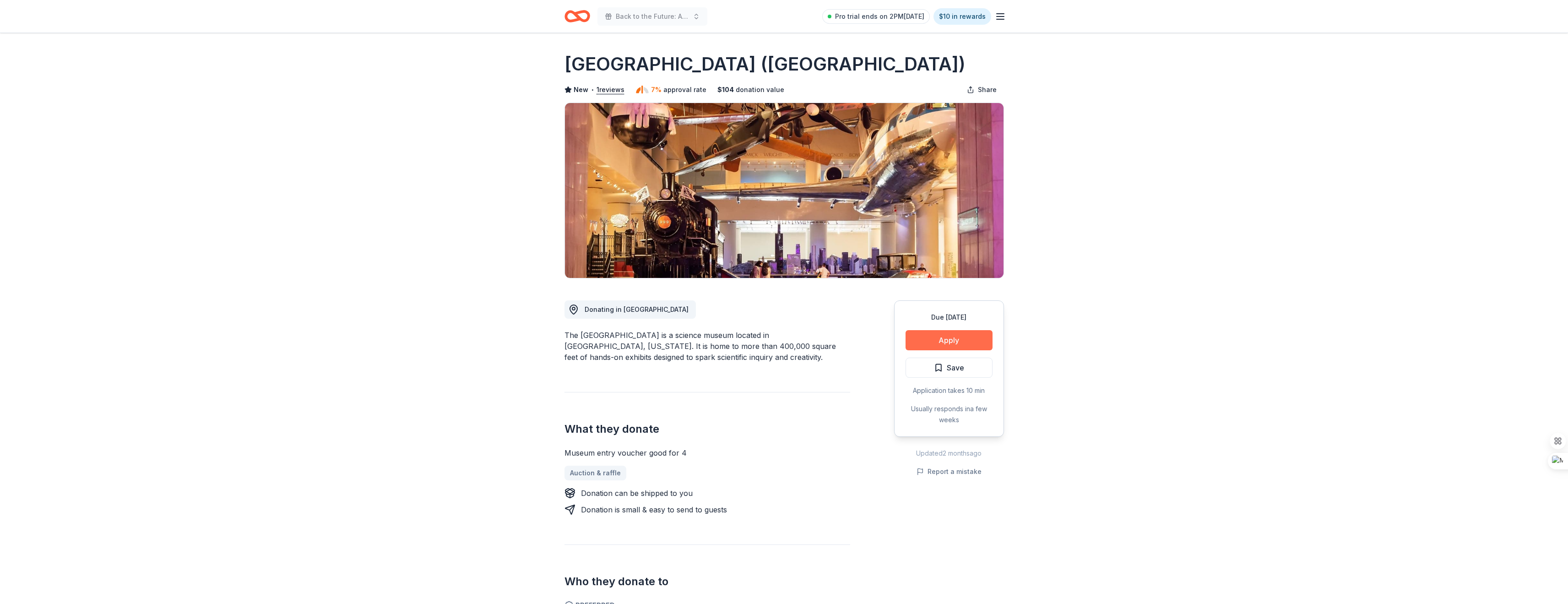
click at [976, 340] on button "Apply" at bounding box center [949, 340] width 87 height 20
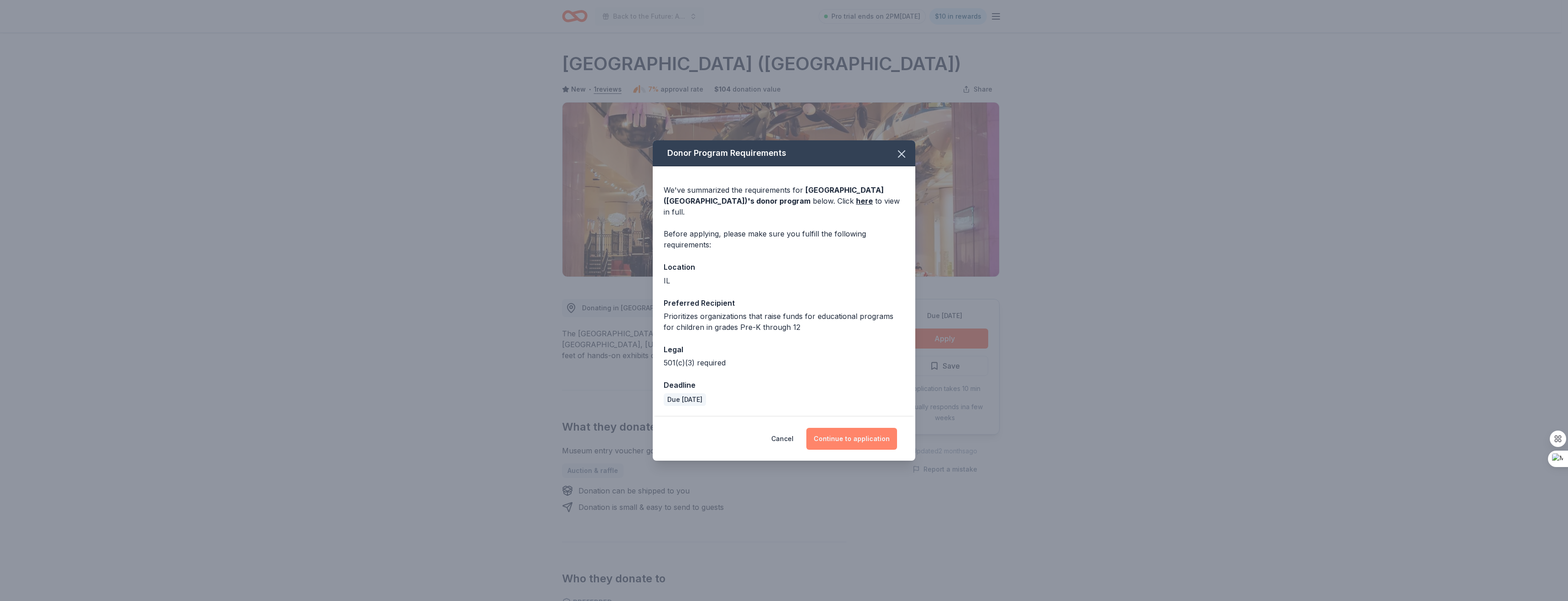
click at [861, 428] on button "Continue to application" at bounding box center [852, 439] width 91 height 22
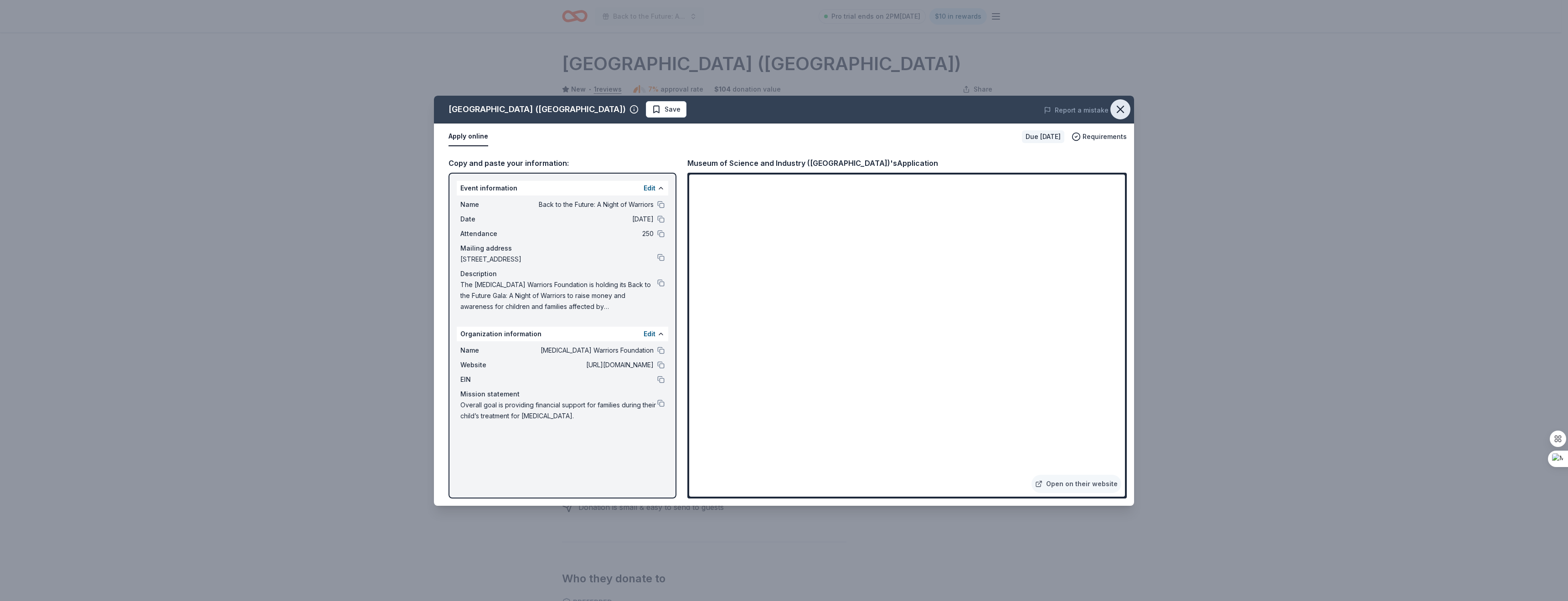
click at [1121, 109] on icon "button" at bounding box center [1120, 109] width 6 height 6
